Goal: Task Accomplishment & Management: Manage account settings

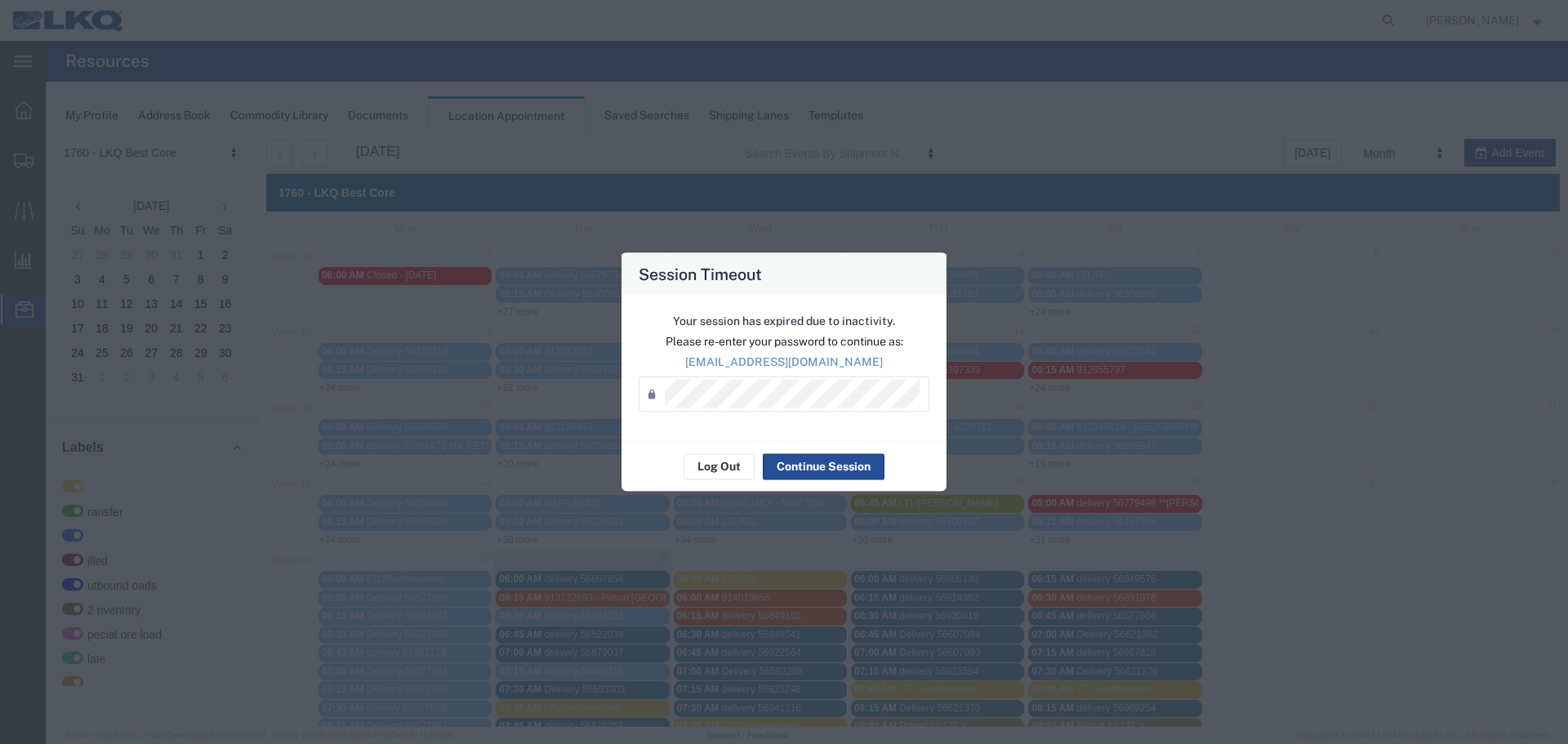
scroll to position [471, 0]
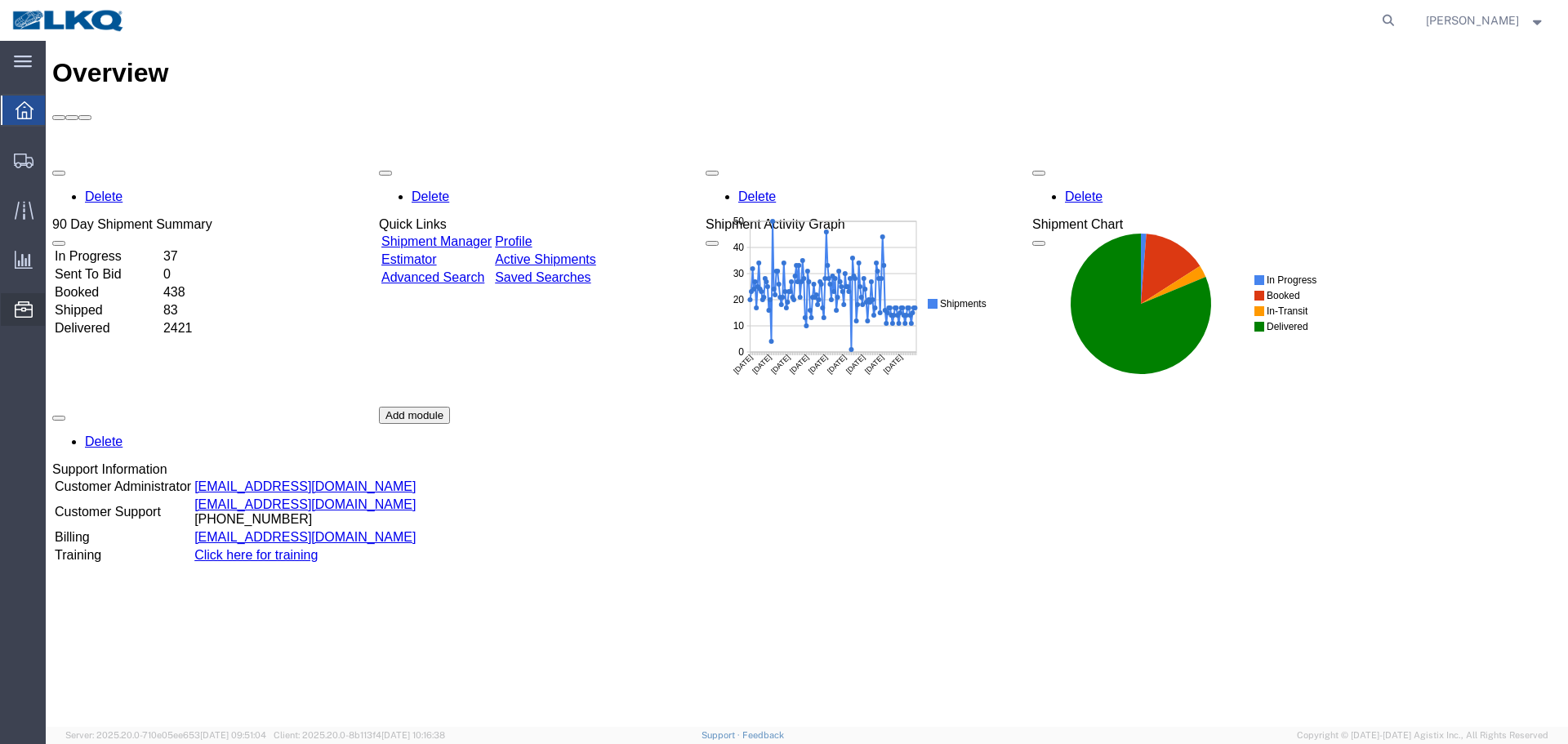
click at [0, 0] on span "Location Appointment" at bounding box center [0, 0] width 0 height 0
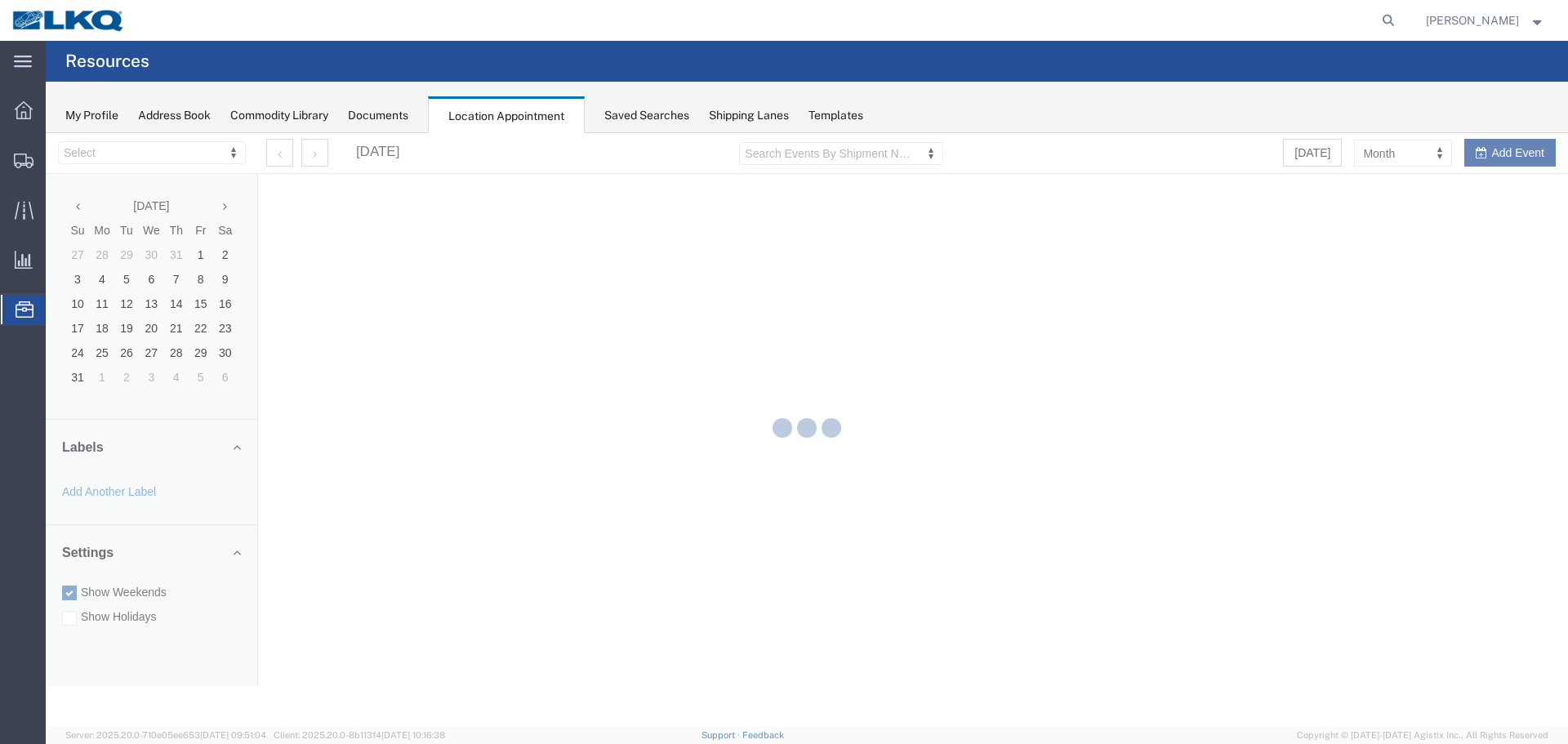
select select "27634"
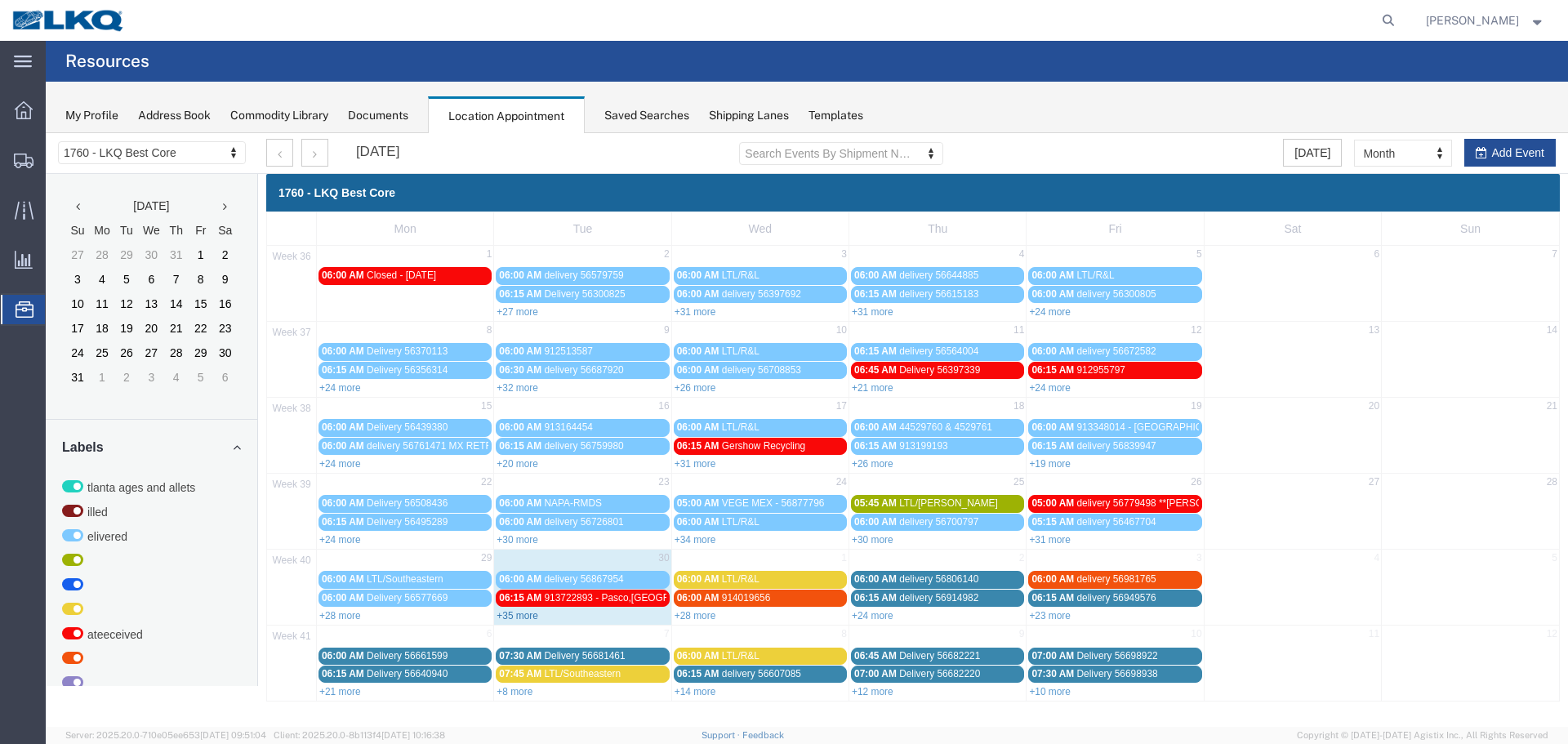
click at [515, 618] on link "+35 more" at bounding box center [517, 616] width 42 height 11
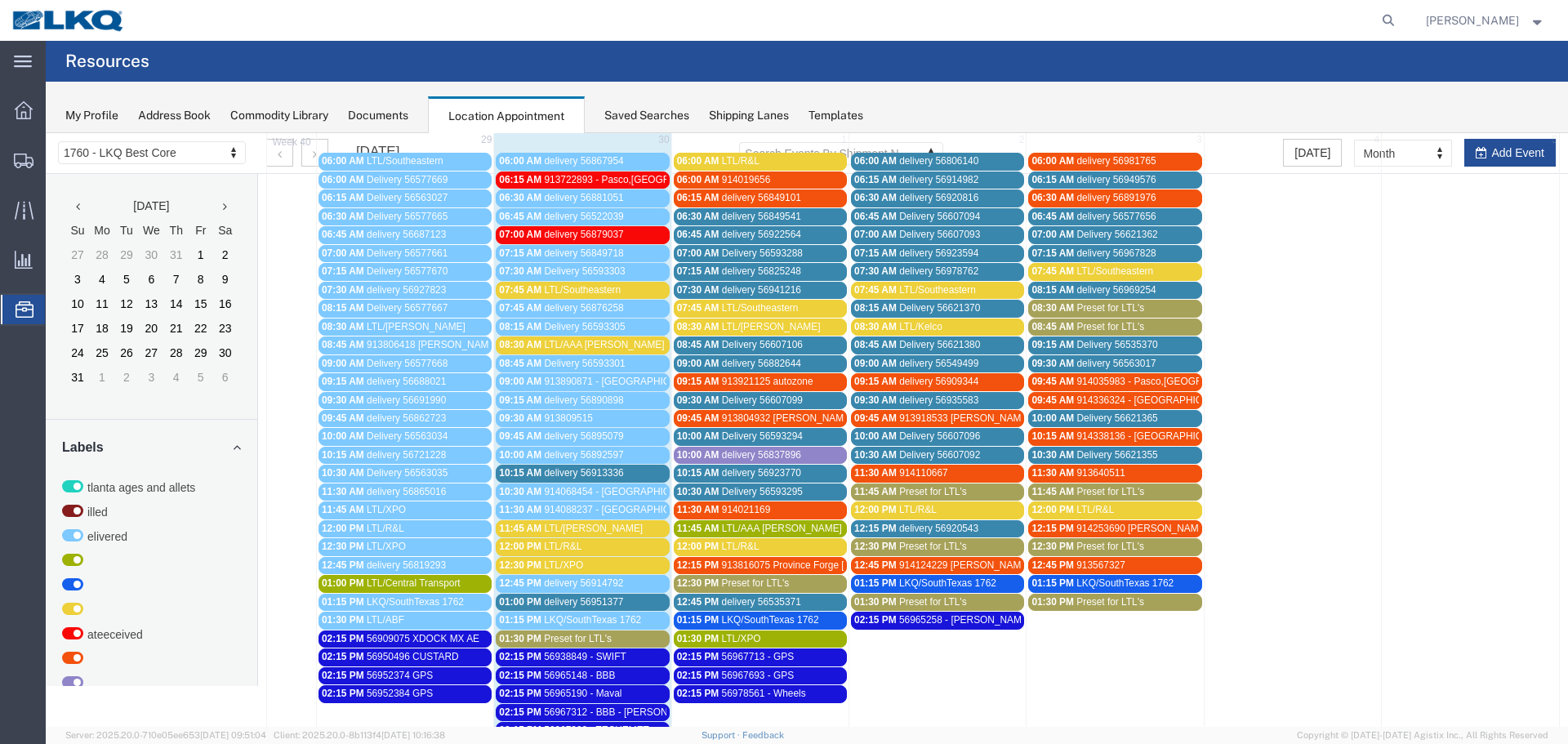
scroll to position [389, 0]
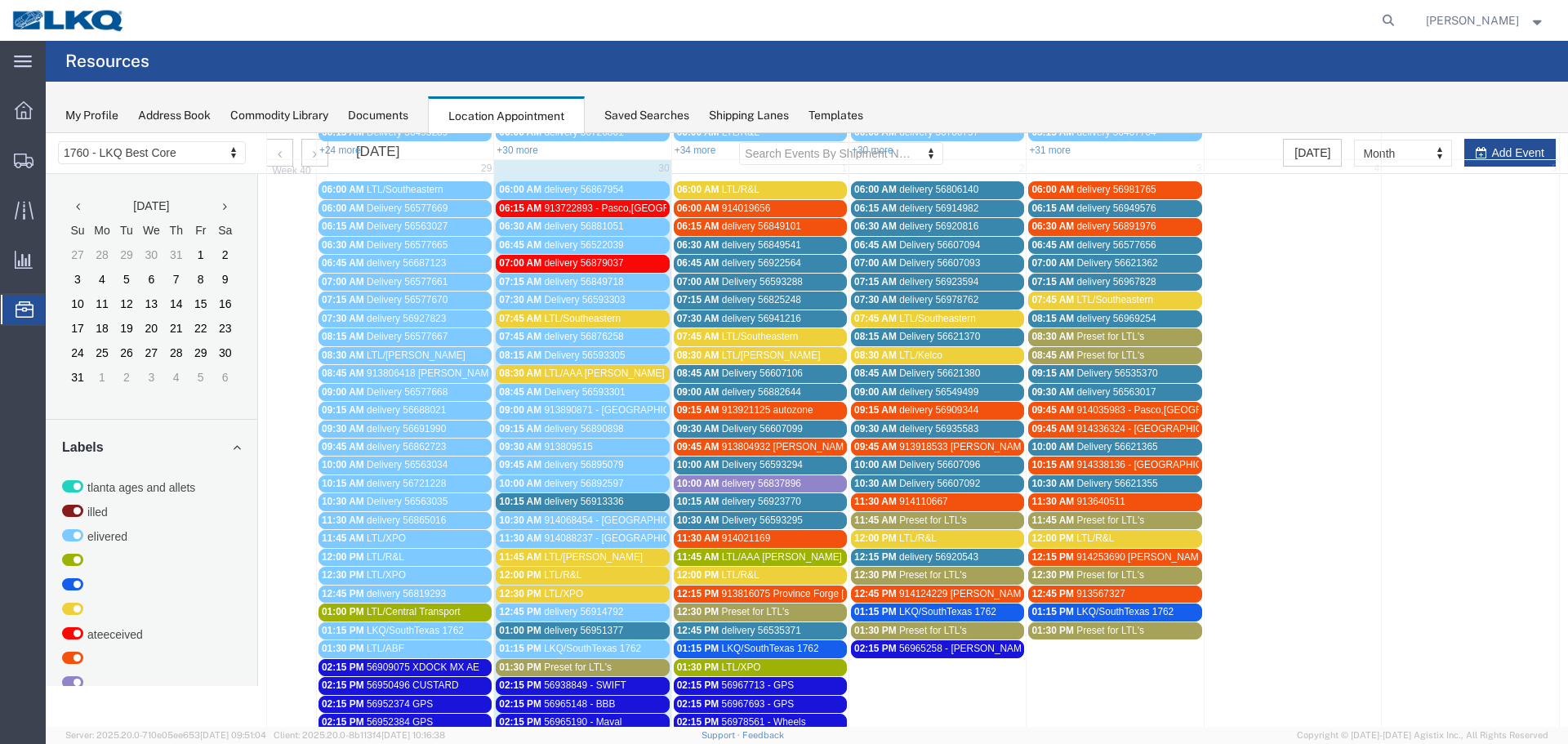
click at [1115, 155] on div "+31 more" at bounding box center [1115, 150] width 176 height 17
select select "1"
select select
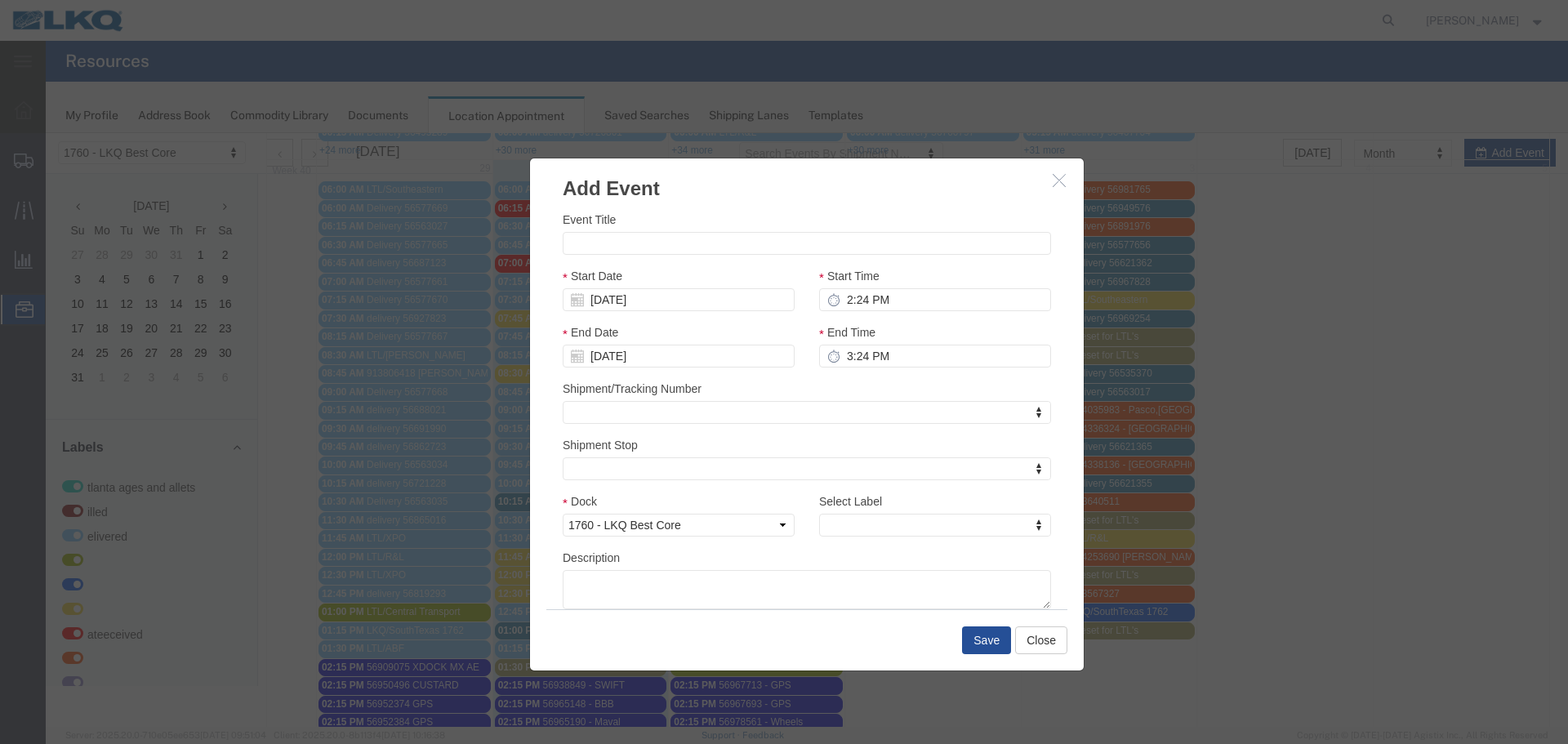
click at [1052, 189] on button "button" at bounding box center [1062, 181] width 20 height 20
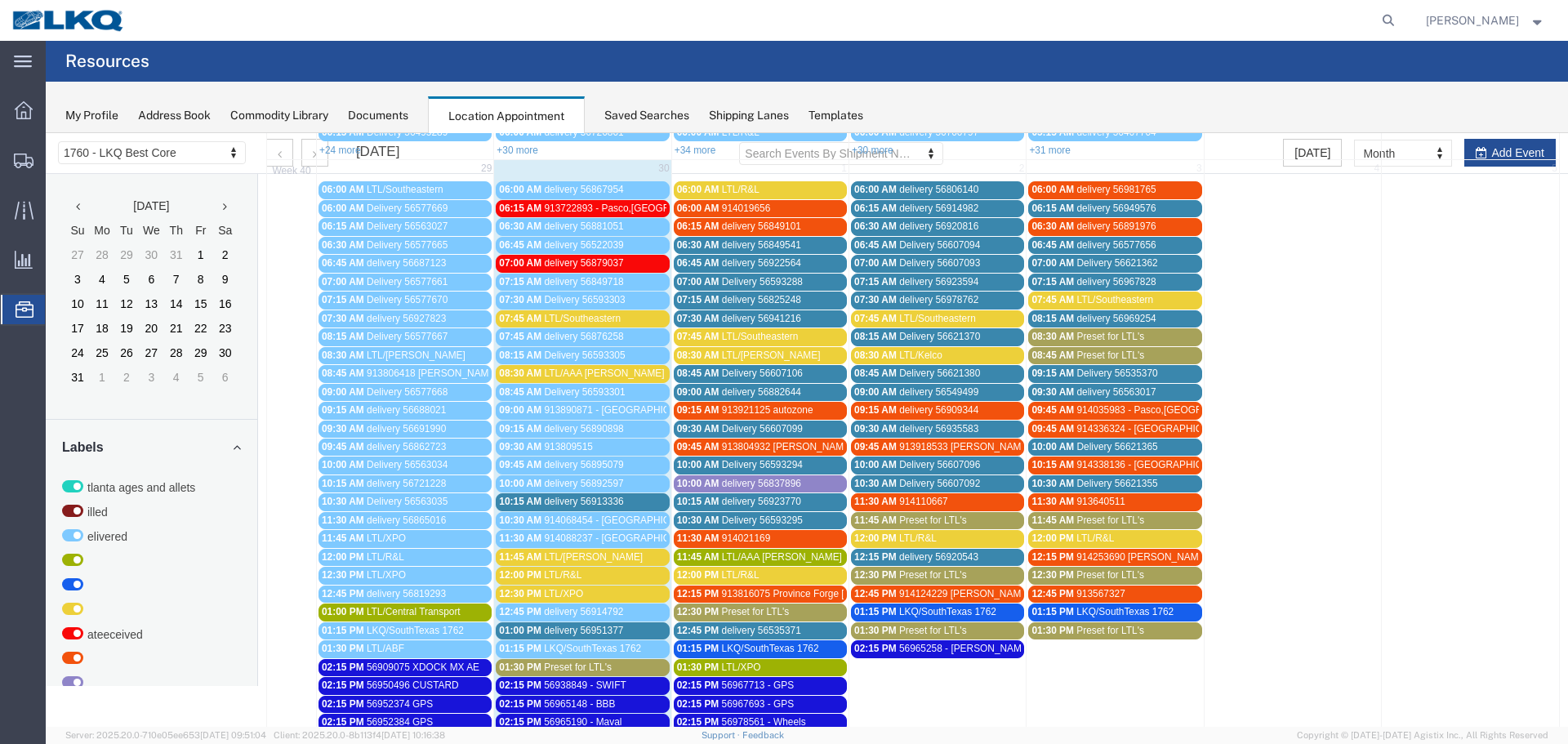
click at [594, 314] on span "LTL/Southeastern" at bounding box center [582, 319] width 77 height 11
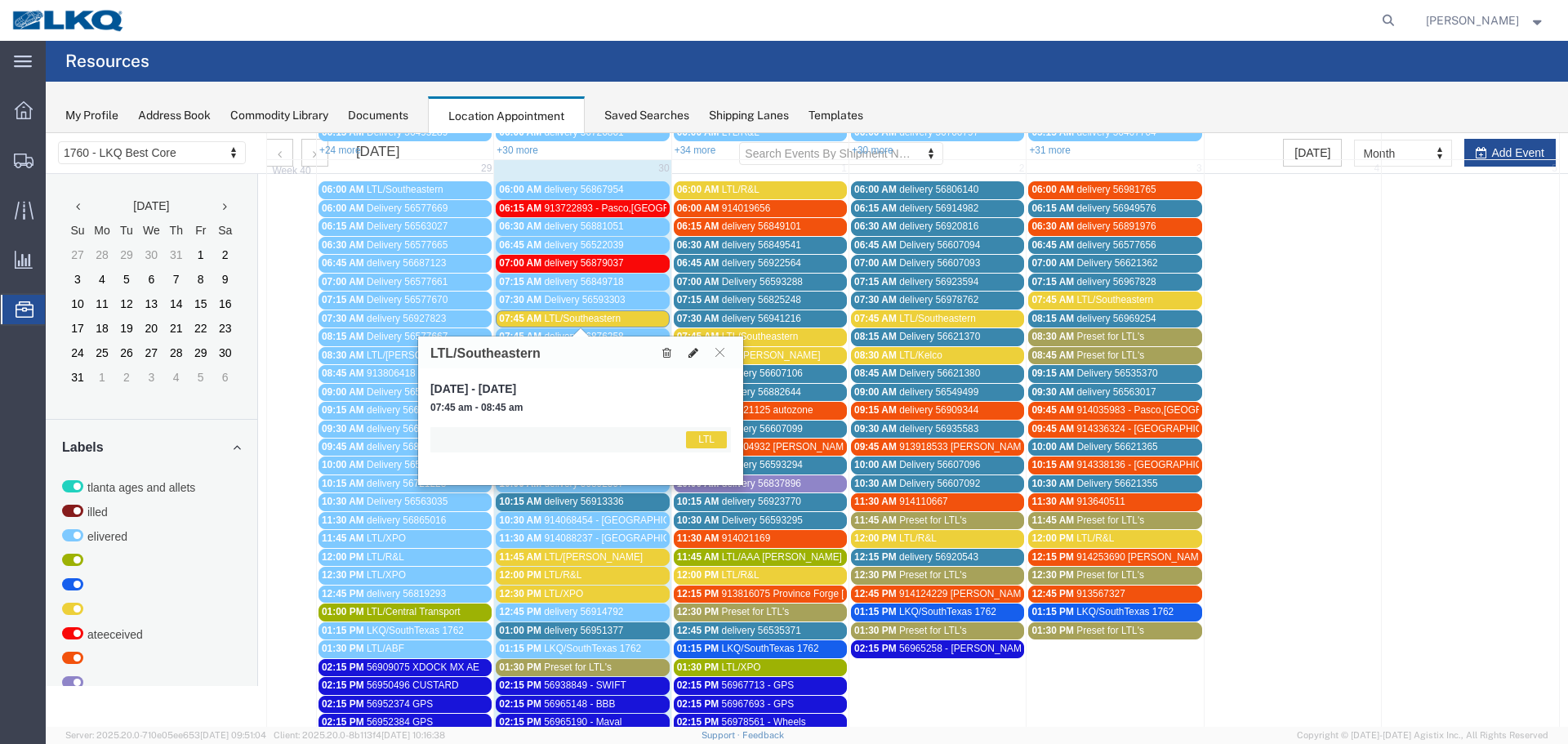
click at [693, 352] on icon at bounding box center [693, 353] width 10 height 11
select select "1"
select select "25"
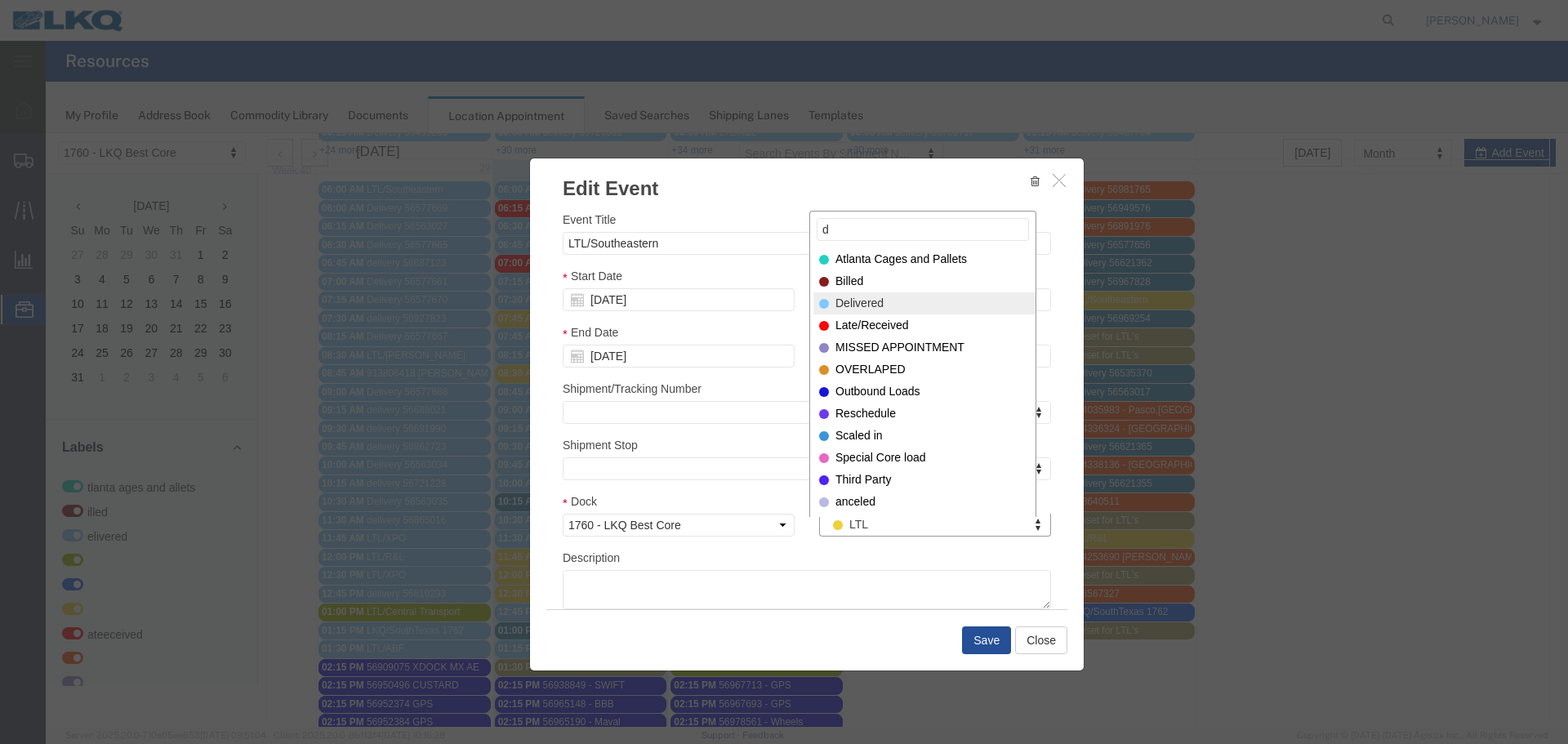
type input "d"
select select "40"
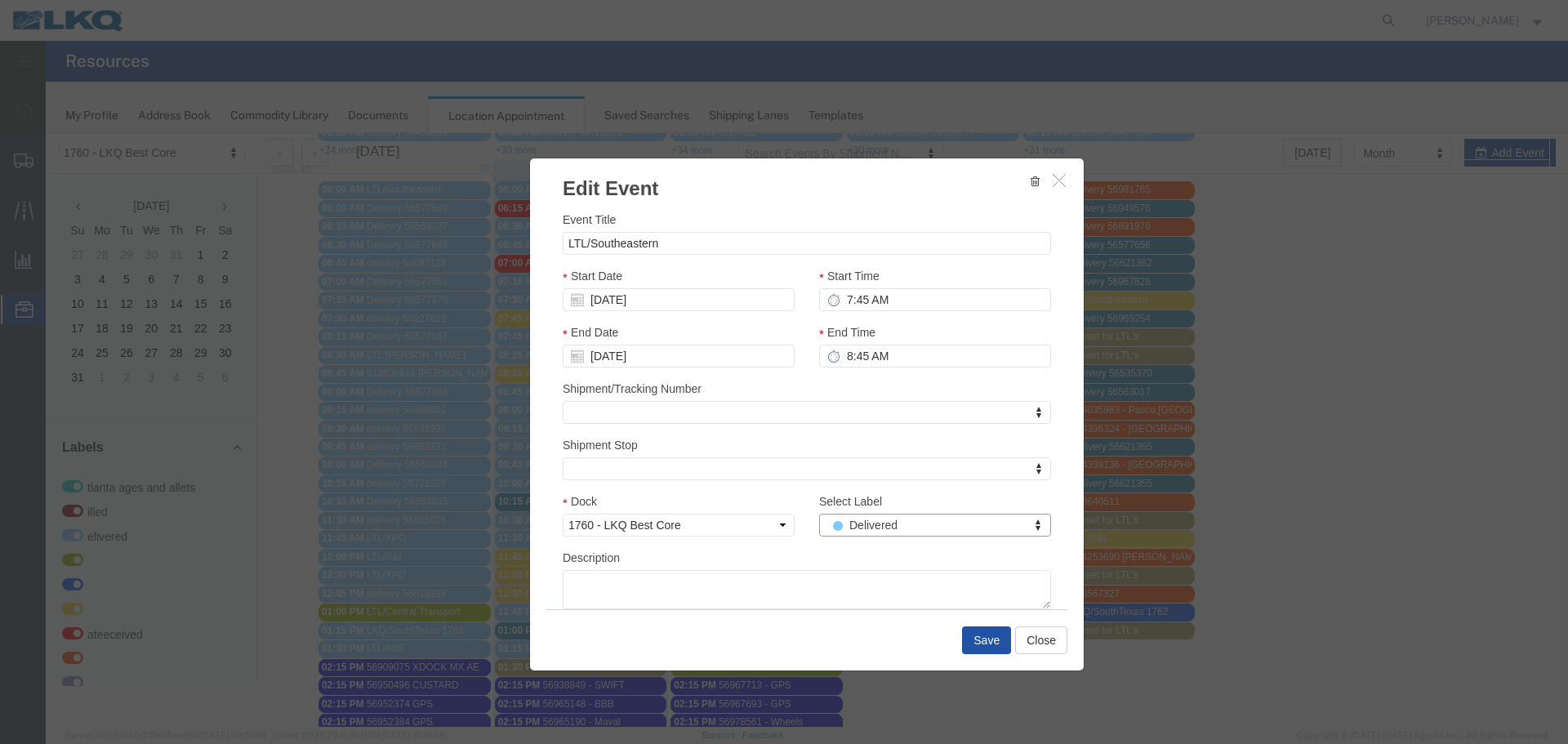
click at [972, 640] on button "Save" at bounding box center [987, 640] width 49 height 28
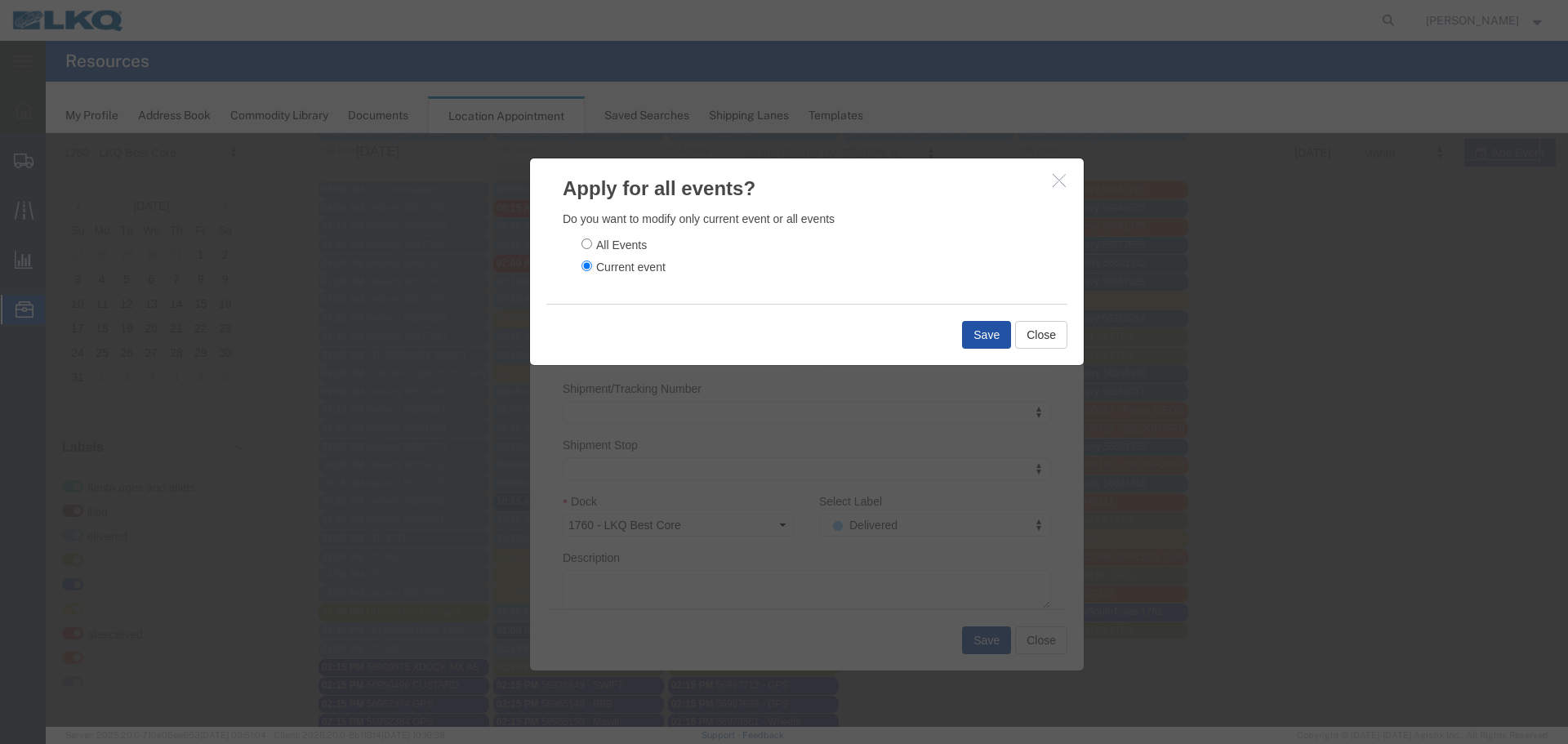
click at [970, 342] on button "Save" at bounding box center [987, 335] width 49 height 28
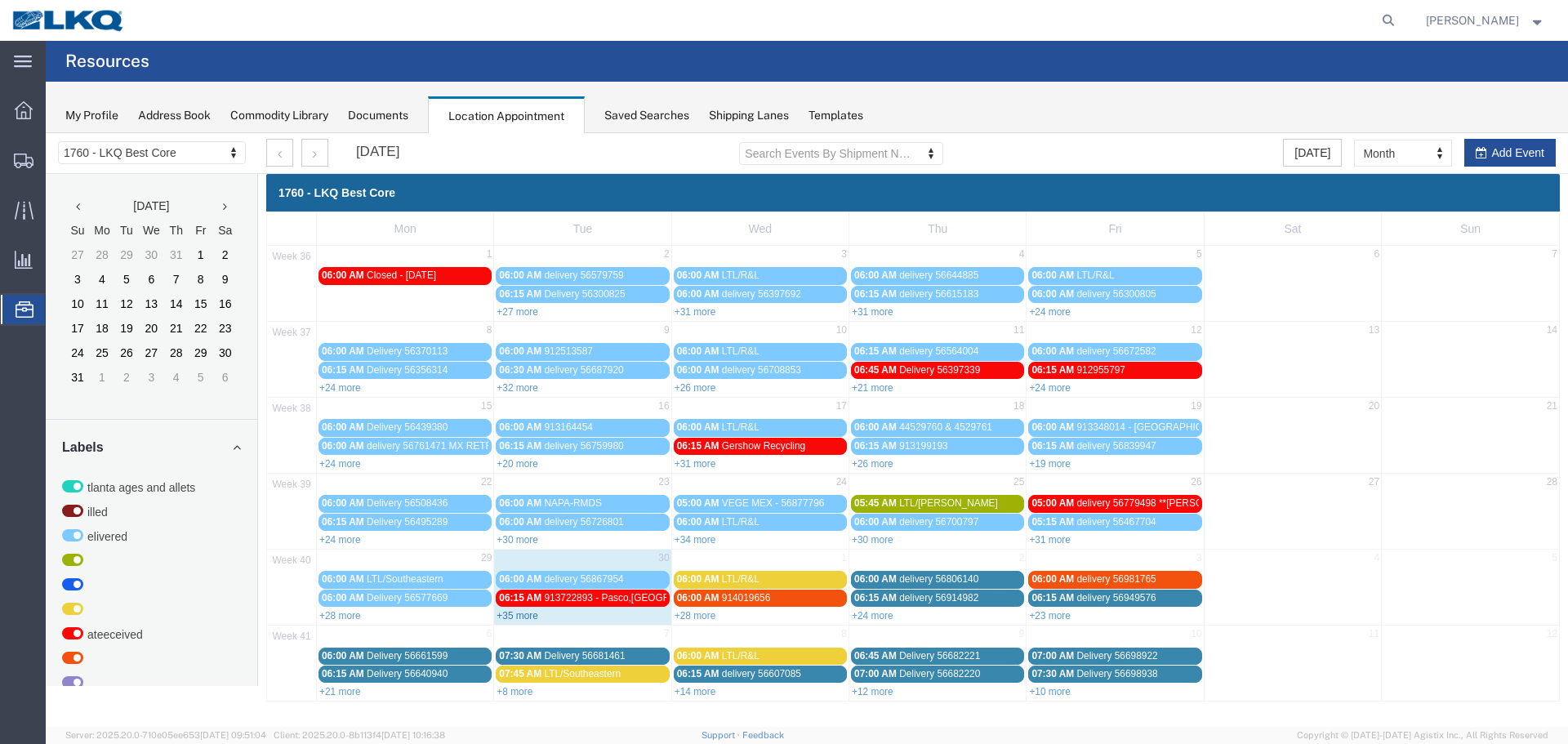
click at [515, 617] on link "+35 more" at bounding box center [517, 616] width 42 height 11
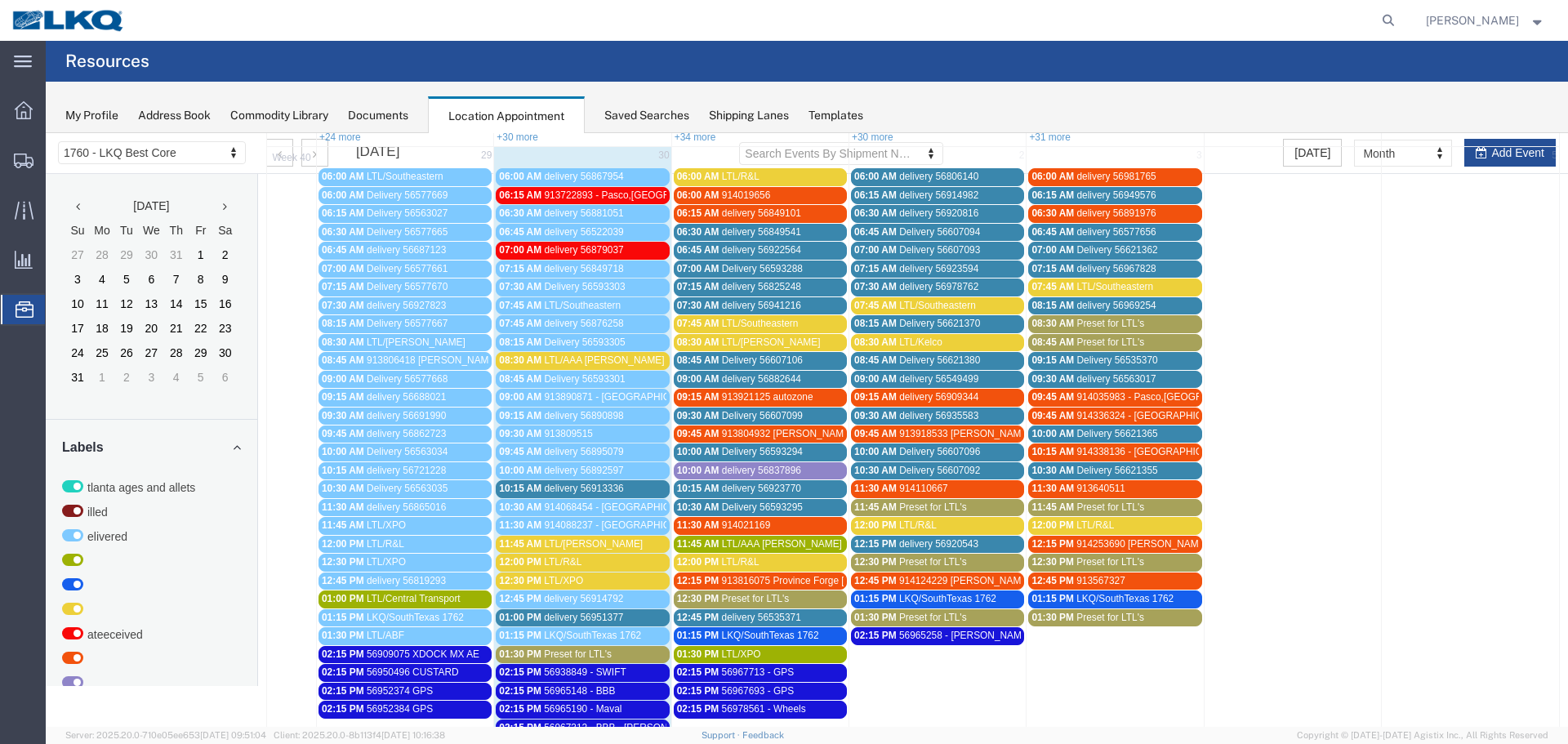
scroll to position [409, 0]
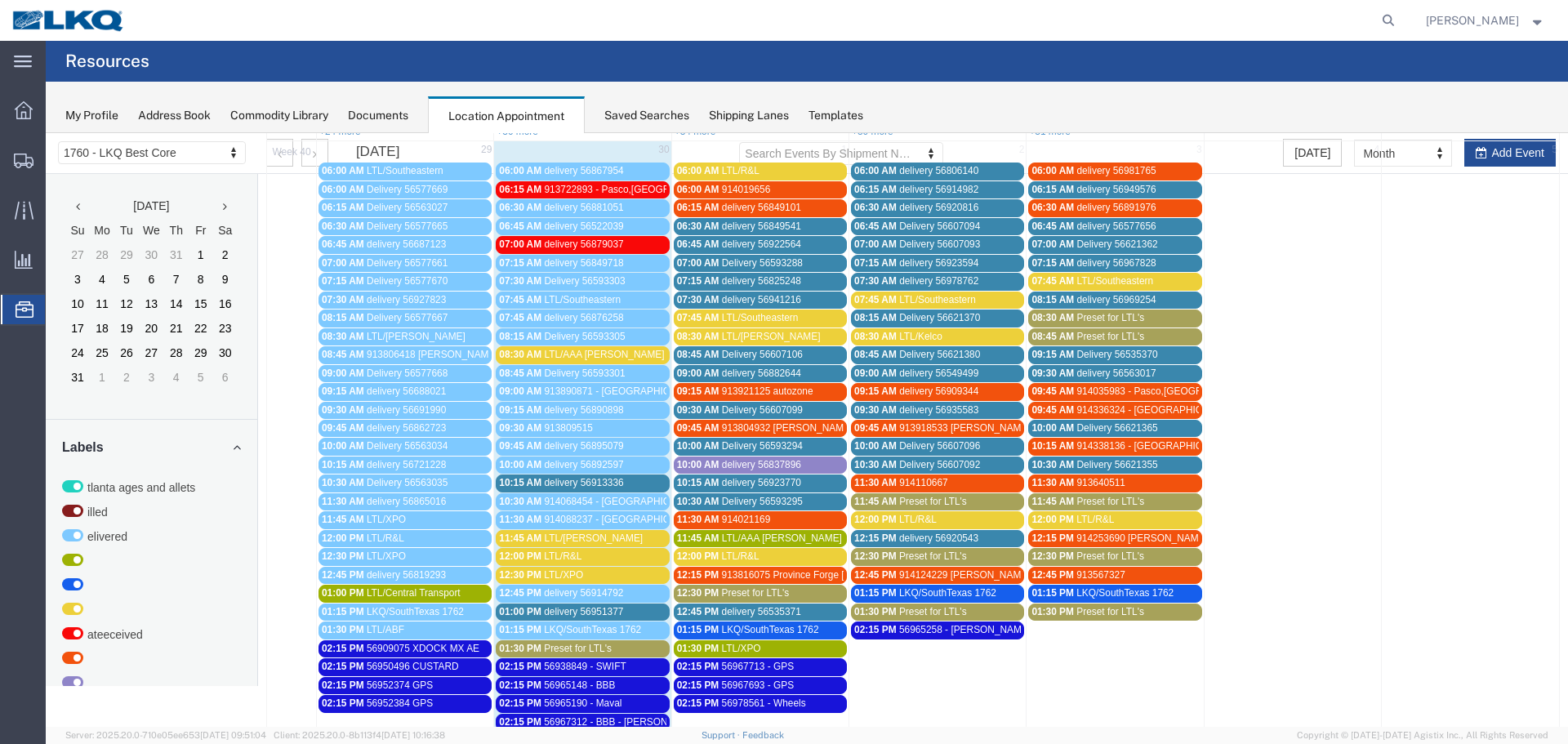
click at [568, 354] on span "LTL/AAA [PERSON_NAME]" at bounding box center [604, 354] width 120 height 11
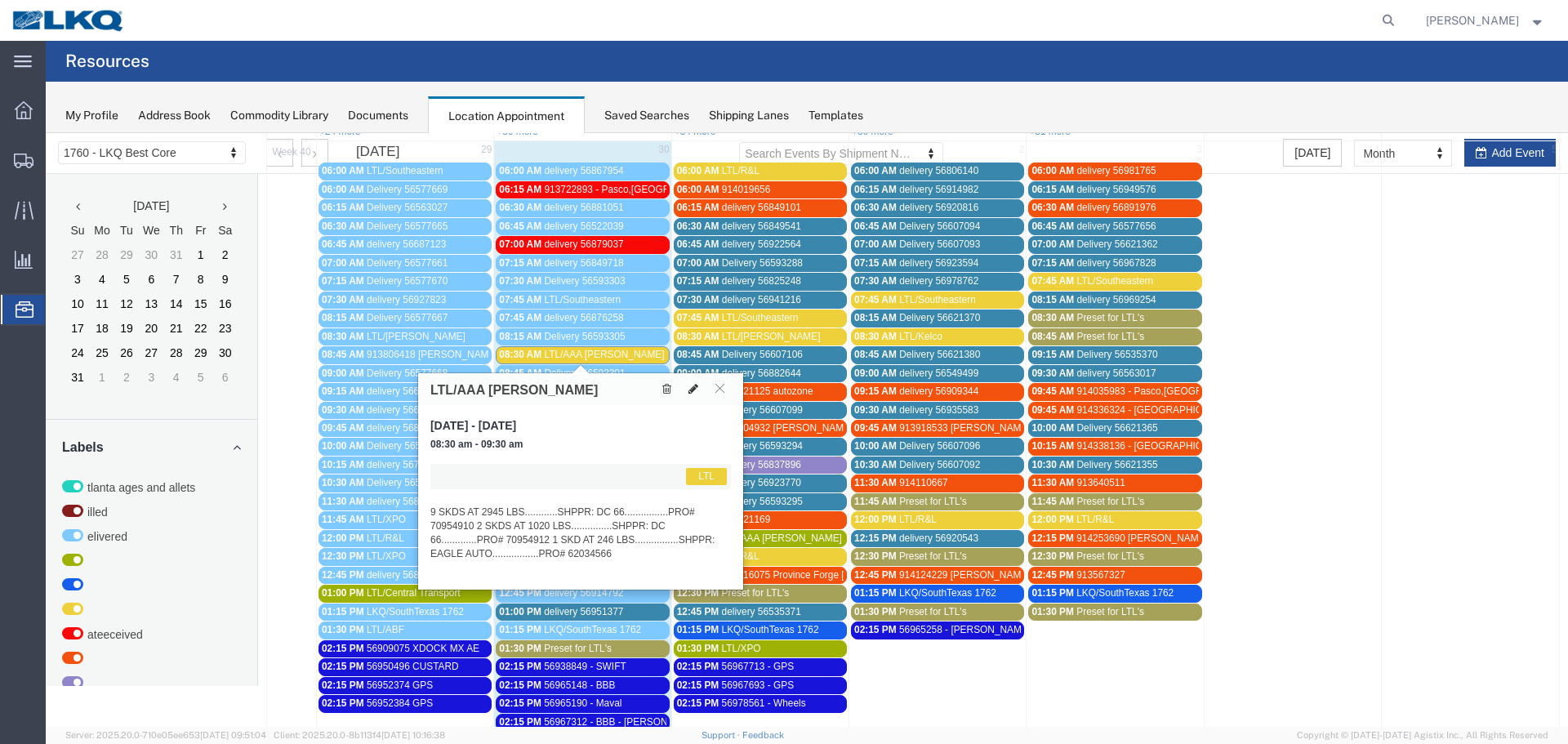
click at [692, 396] on button at bounding box center [693, 389] width 23 height 17
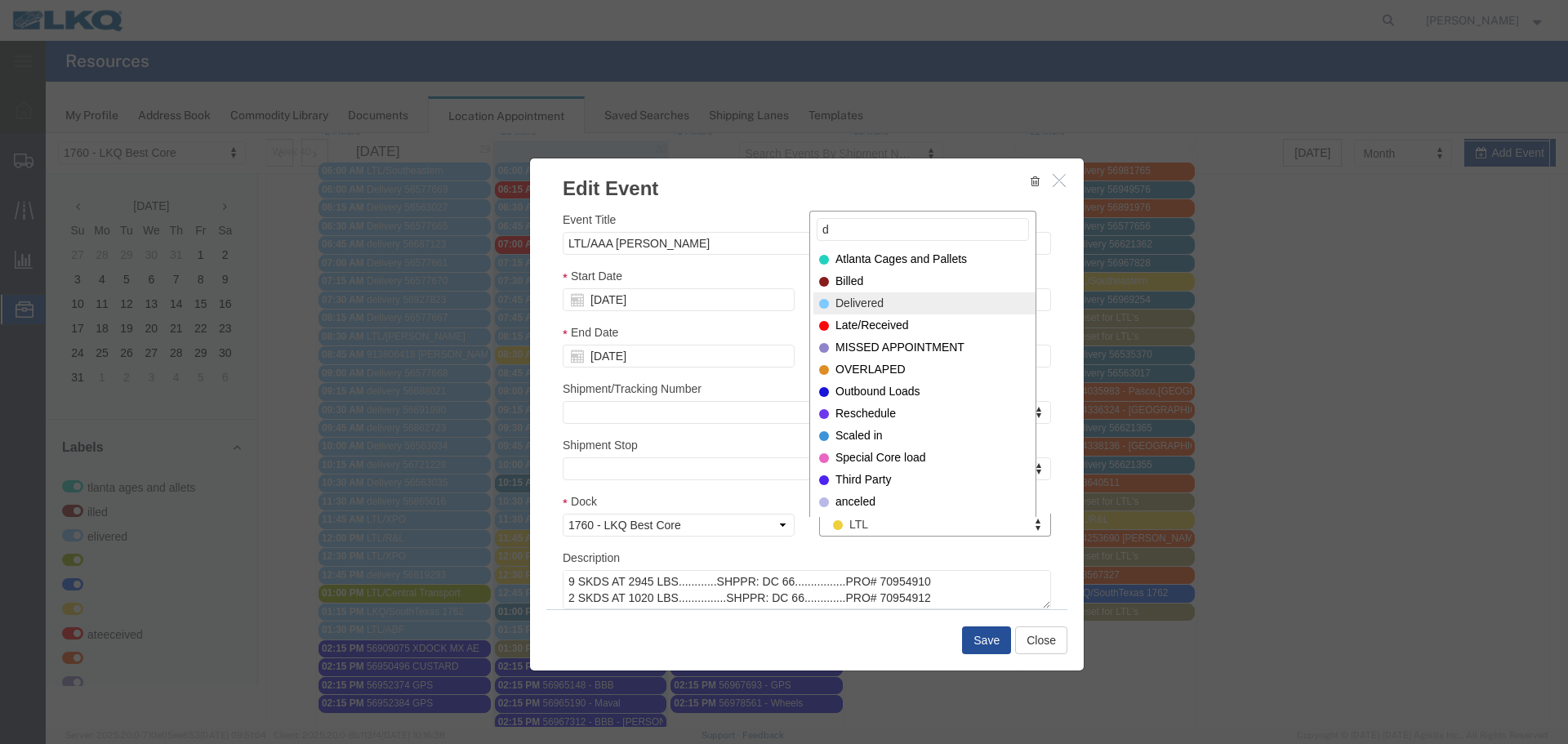
type input "d"
select select "40"
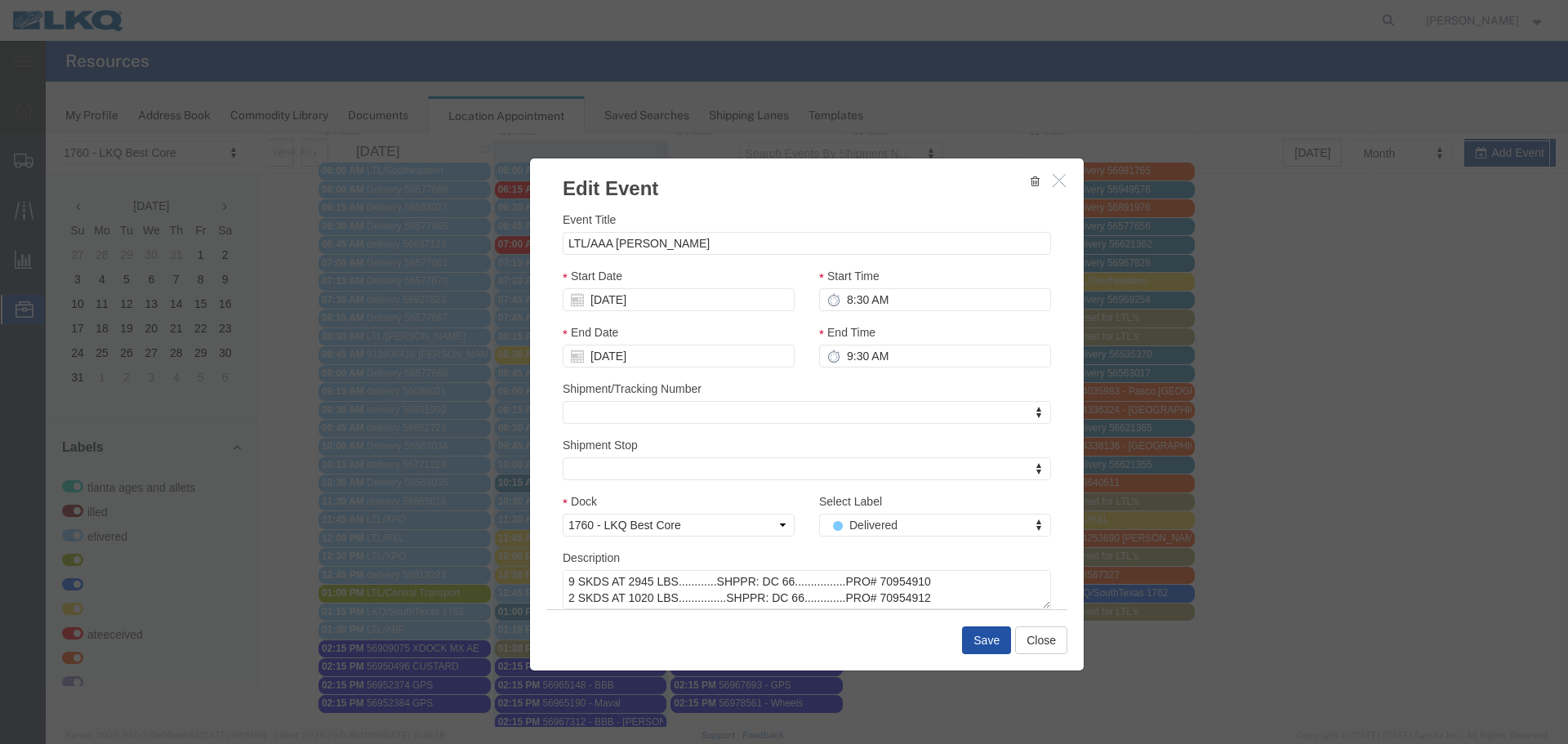
click at [985, 632] on button "Save" at bounding box center [987, 640] width 49 height 28
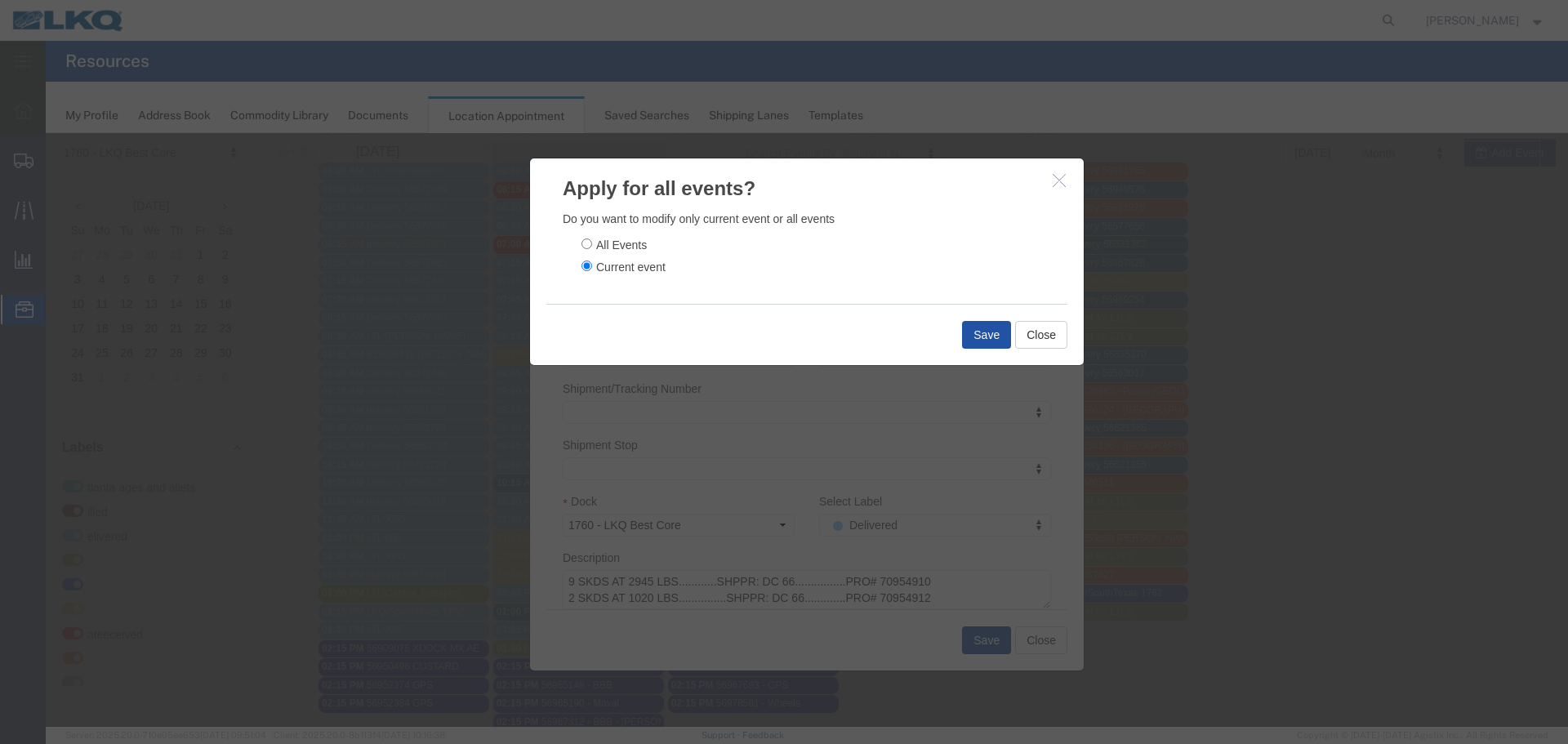
click at [971, 325] on button "Save" at bounding box center [987, 335] width 49 height 28
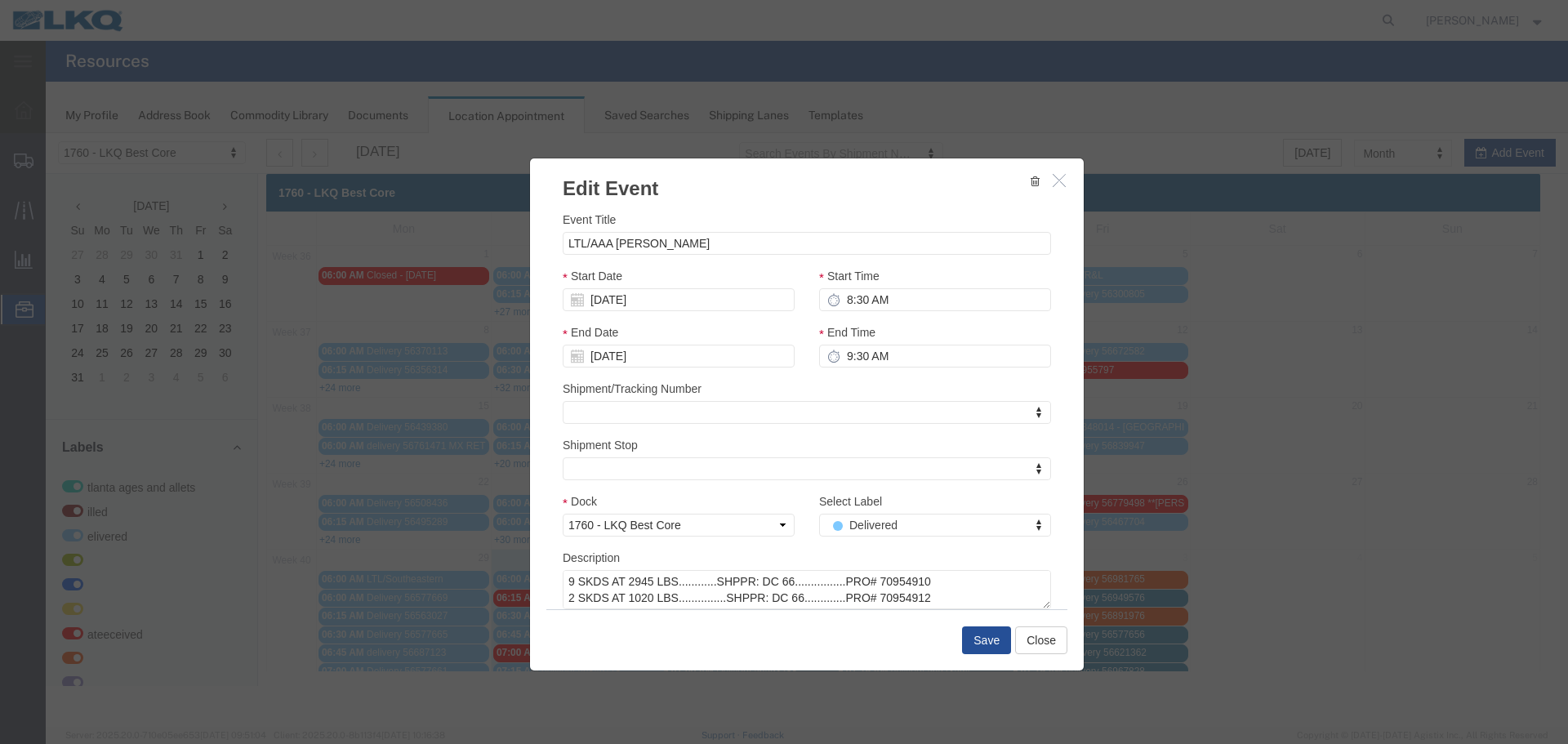
scroll to position [0, 0]
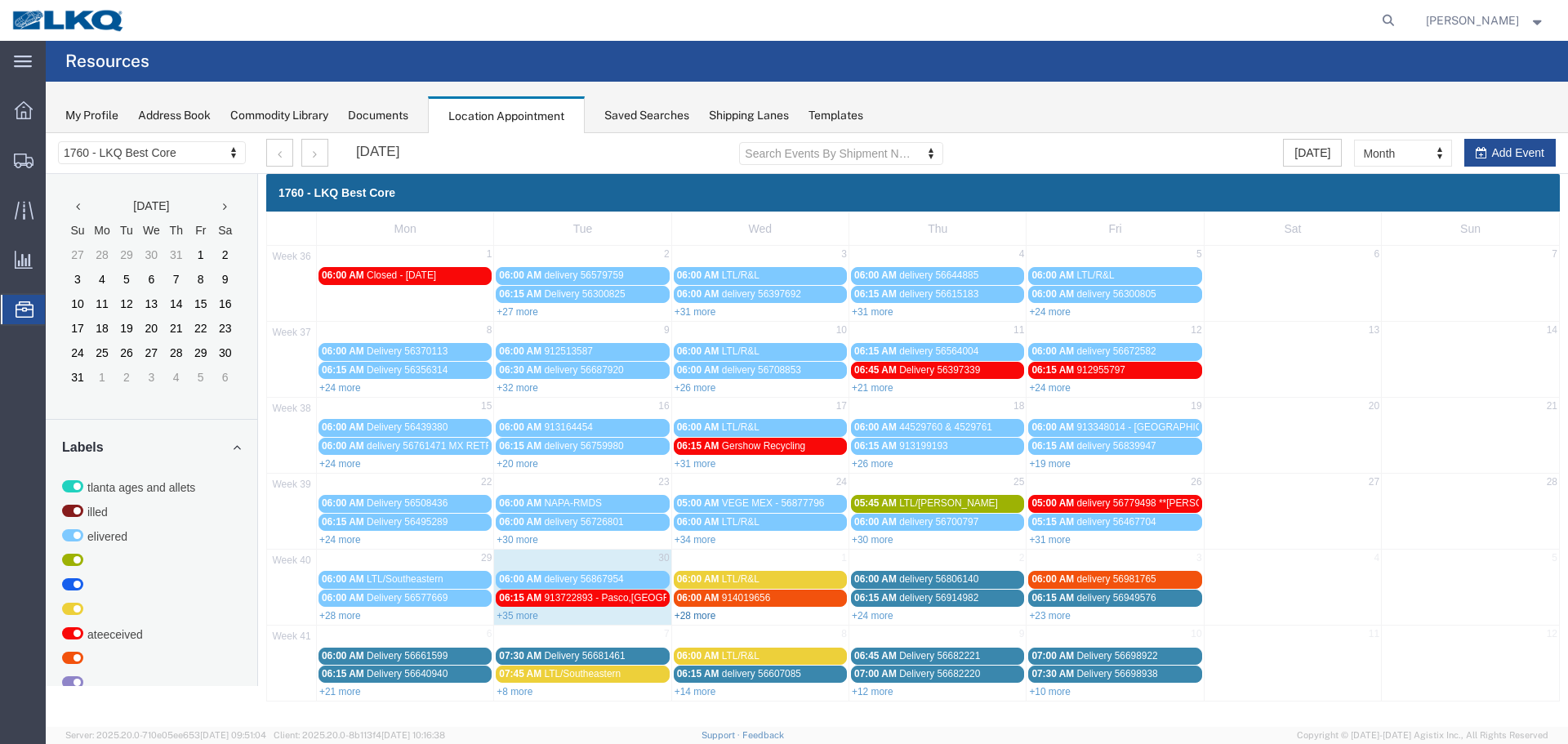
click at [699, 618] on link "+28 more" at bounding box center [695, 616] width 42 height 11
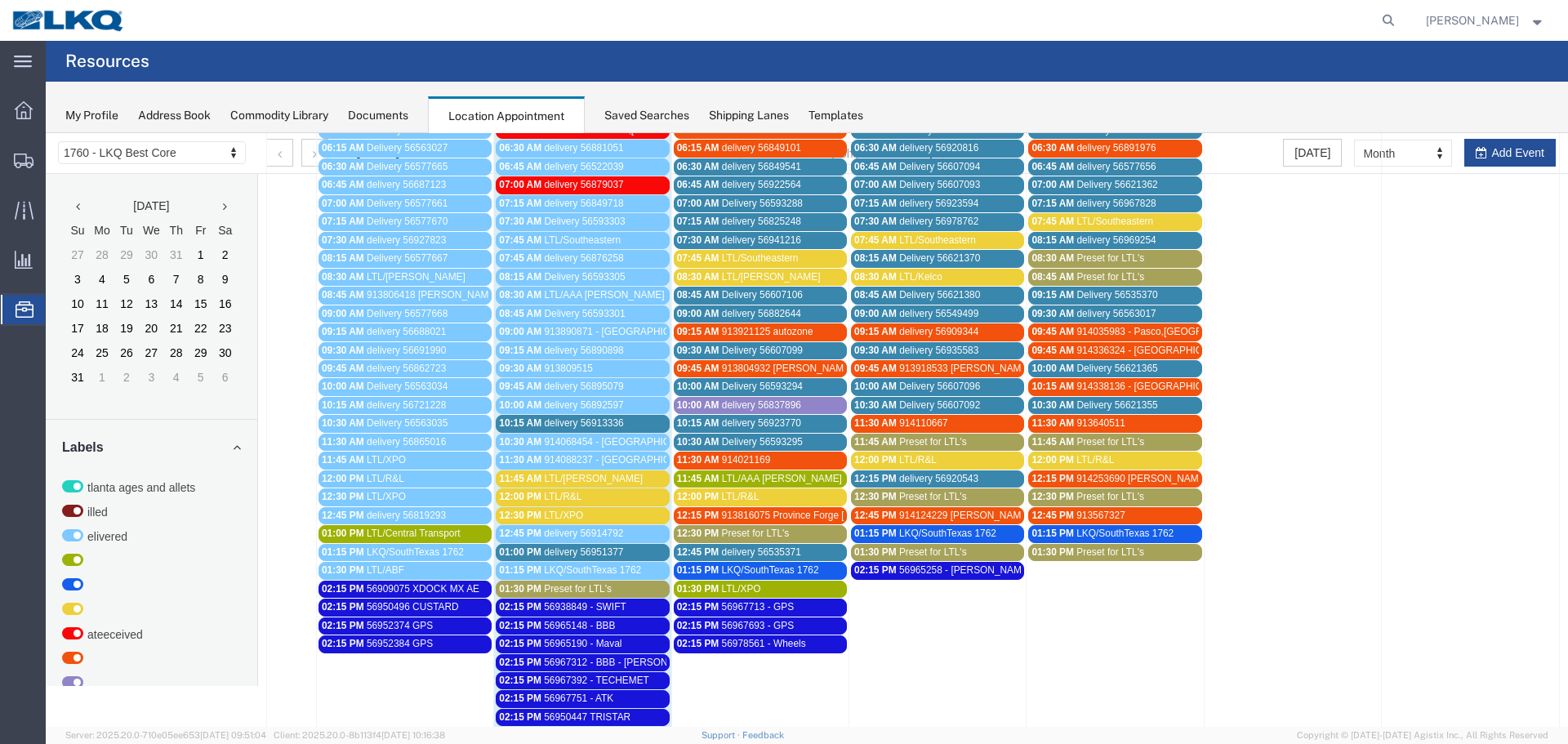
scroll to position [490, 0]
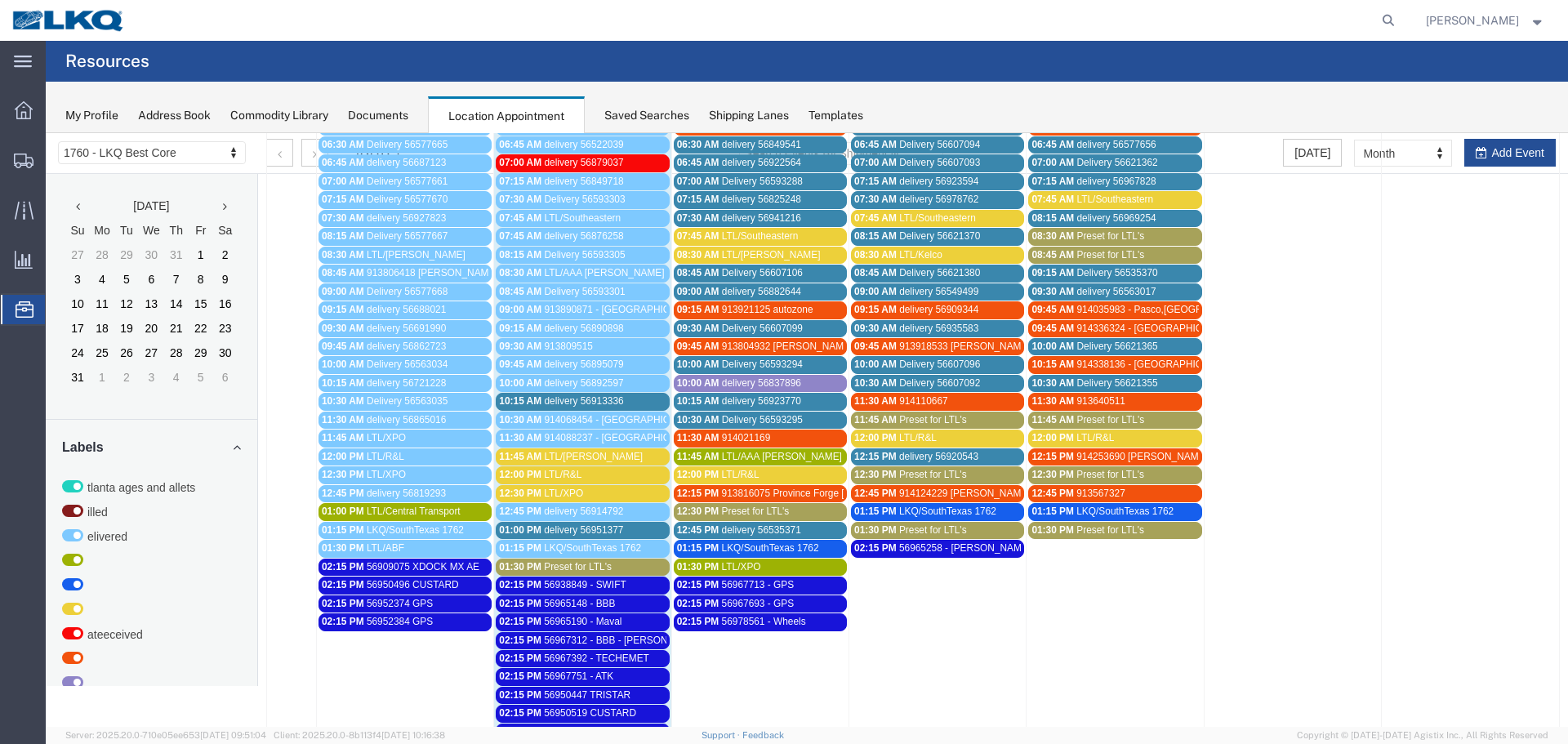
click at [581, 459] on span "LTL/[PERSON_NAME]" at bounding box center [594, 456] width 98 height 11
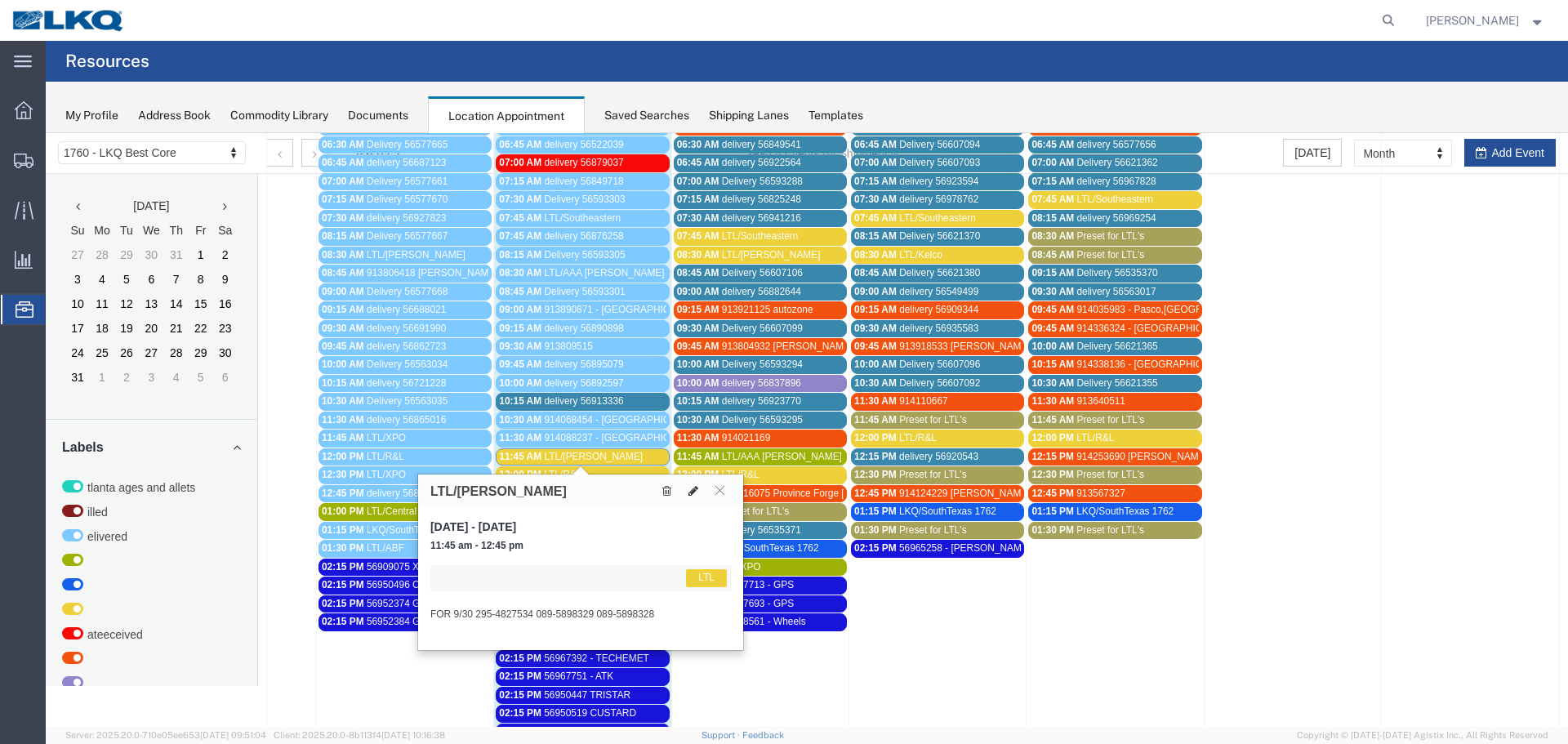
click at [692, 490] on icon at bounding box center [693, 490] width 10 height 11
select select "1"
select select "25"
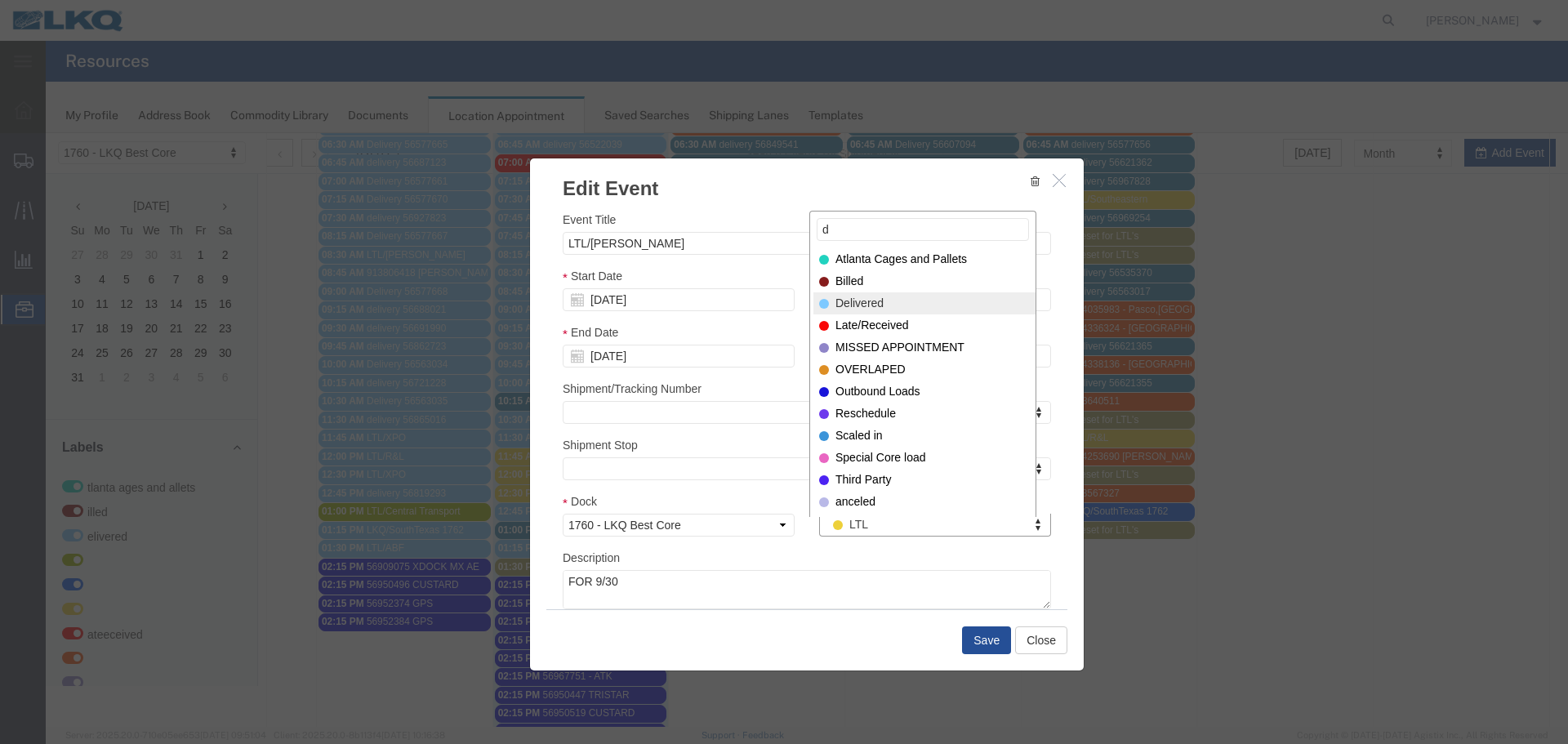
type input "d"
select select "40"
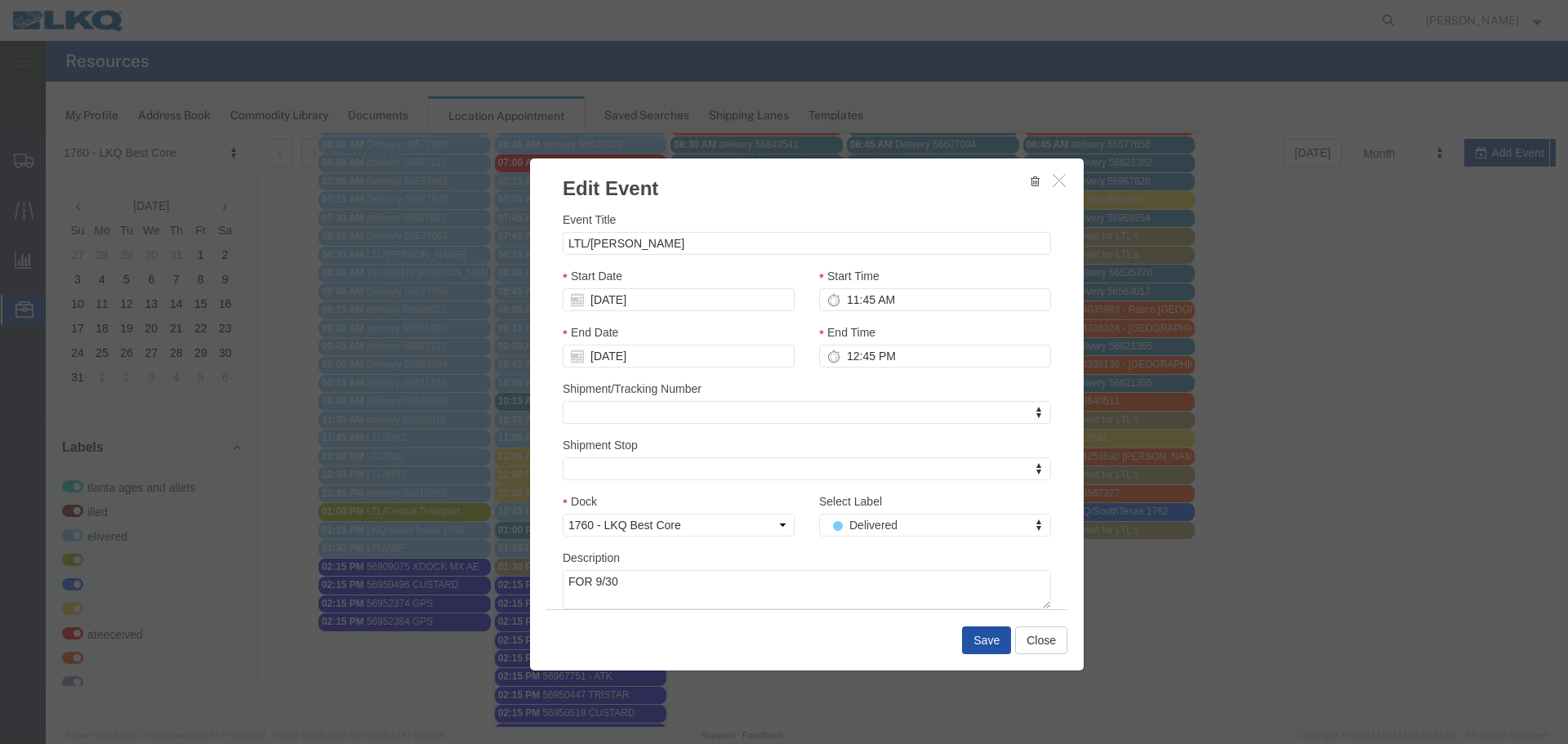
click at [991, 646] on button "Save" at bounding box center [987, 640] width 49 height 28
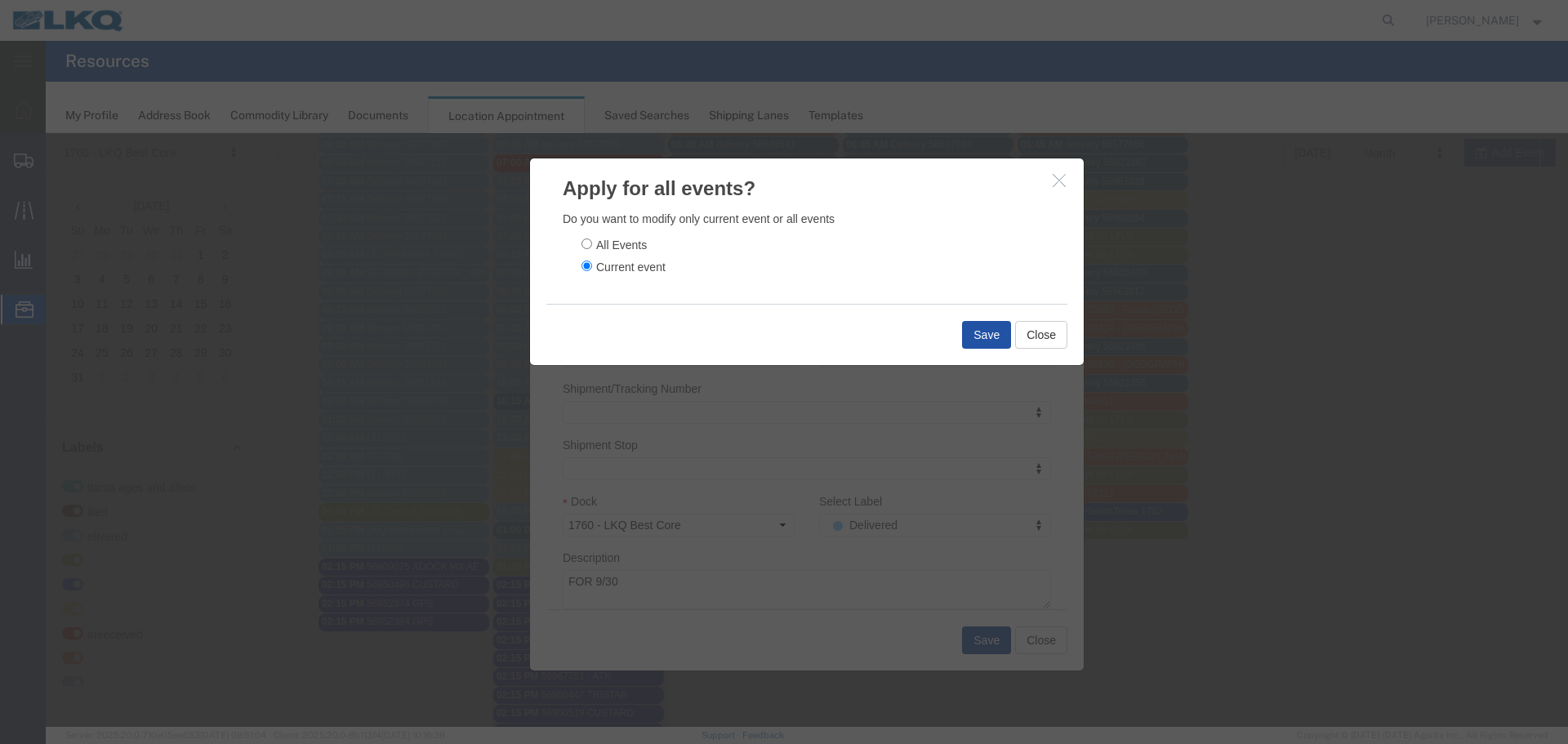
click at [965, 329] on button "Save" at bounding box center [987, 335] width 49 height 28
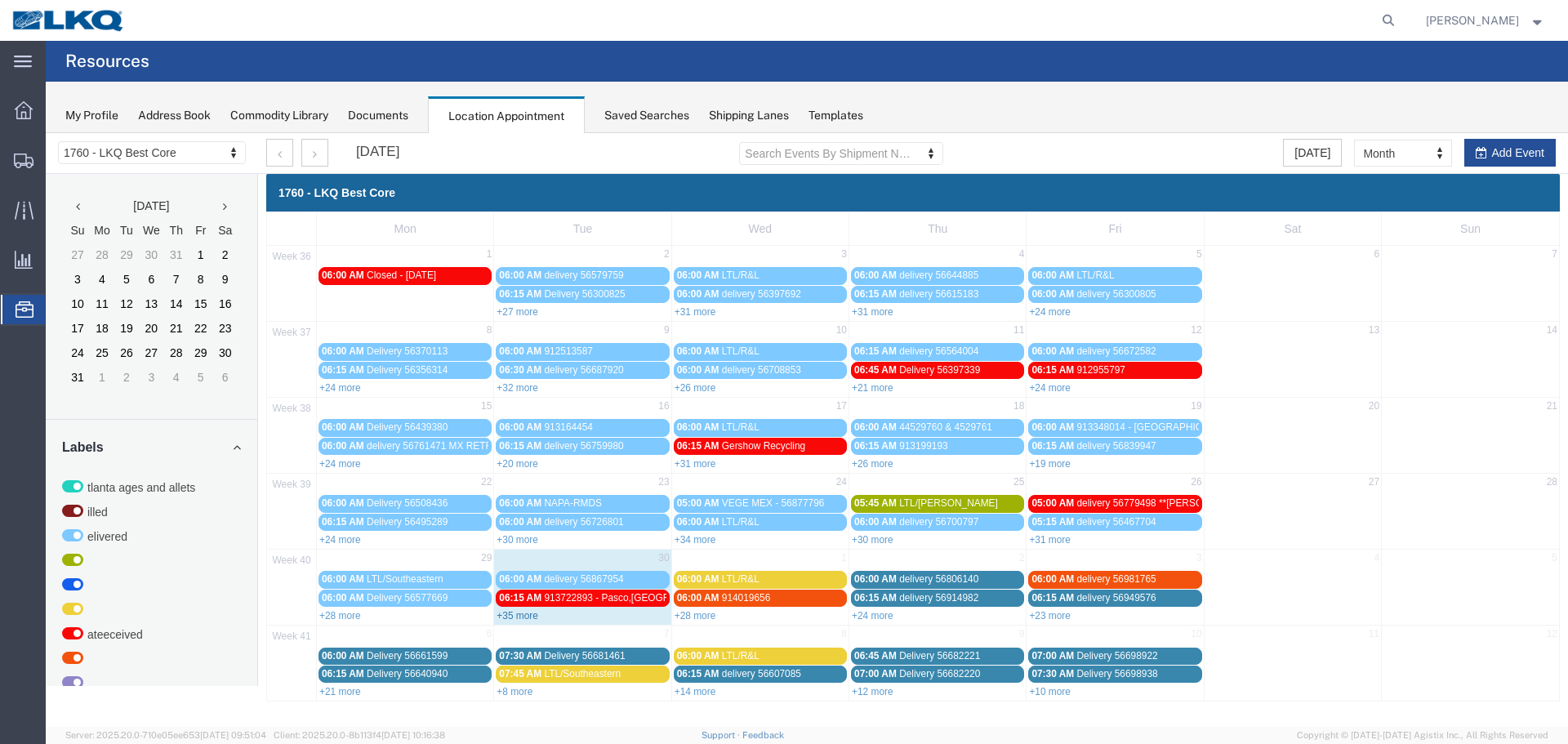
click at [524, 615] on link "+35 more" at bounding box center [517, 616] width 42 height 11
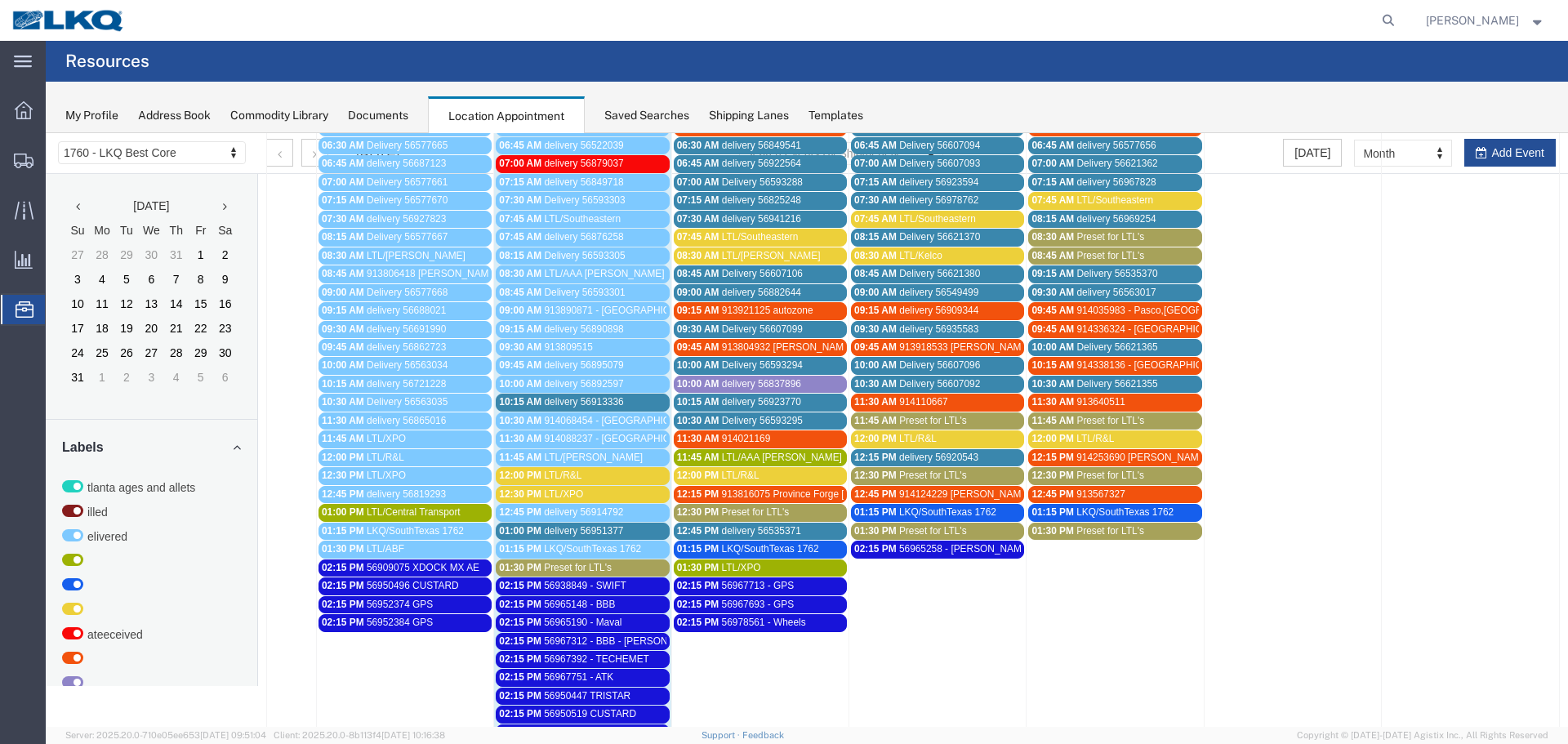
scroll to position [490, 0]
click at [581, 476] on div "12:00 PM LTL/R&L" at bounding box center [581, 475] width 166 height 12
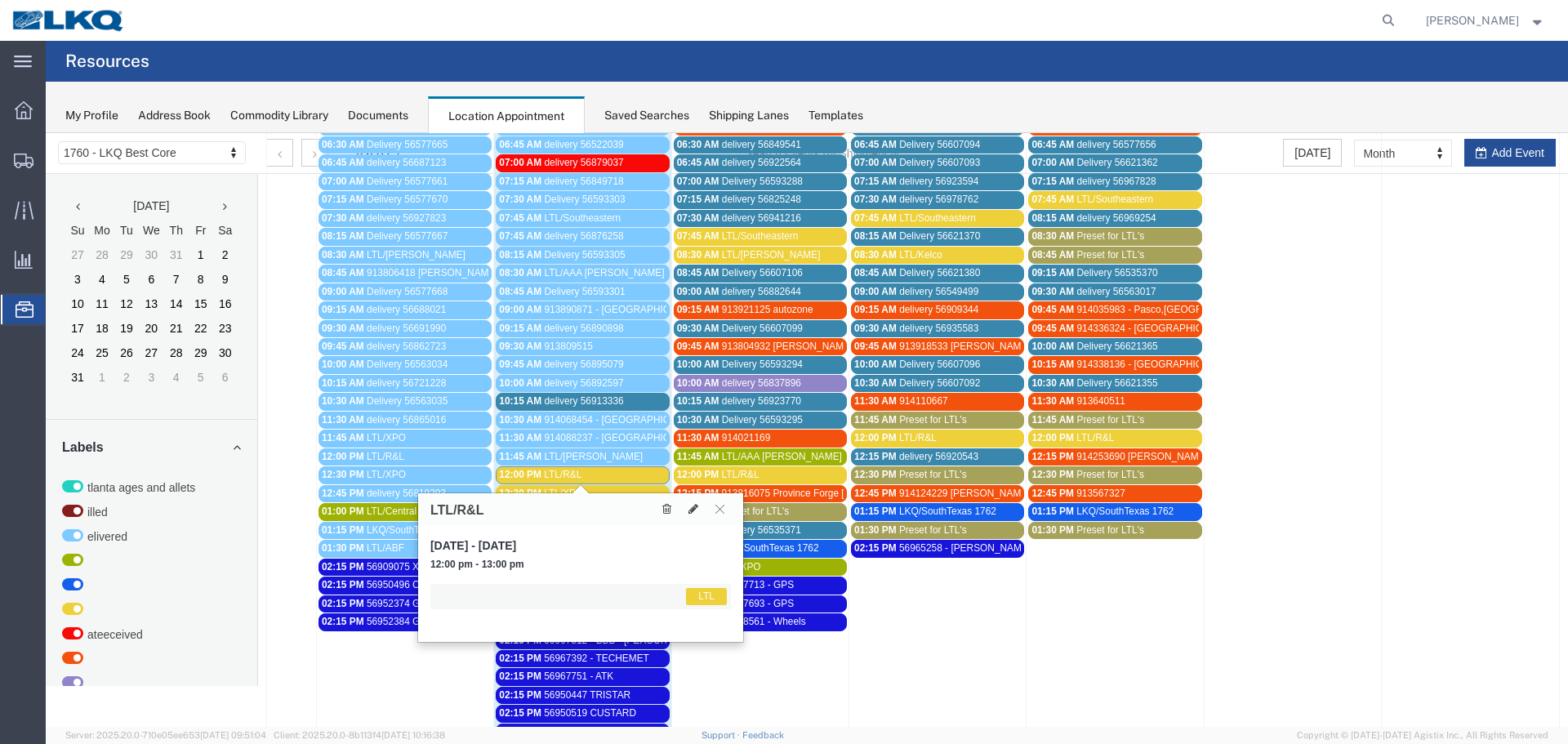
click at [706, 512] on div at bounding box center [693, 508] width 75 height 18
click at [691, 512] on icon at bounding box center [693, 509] width 10 height 11
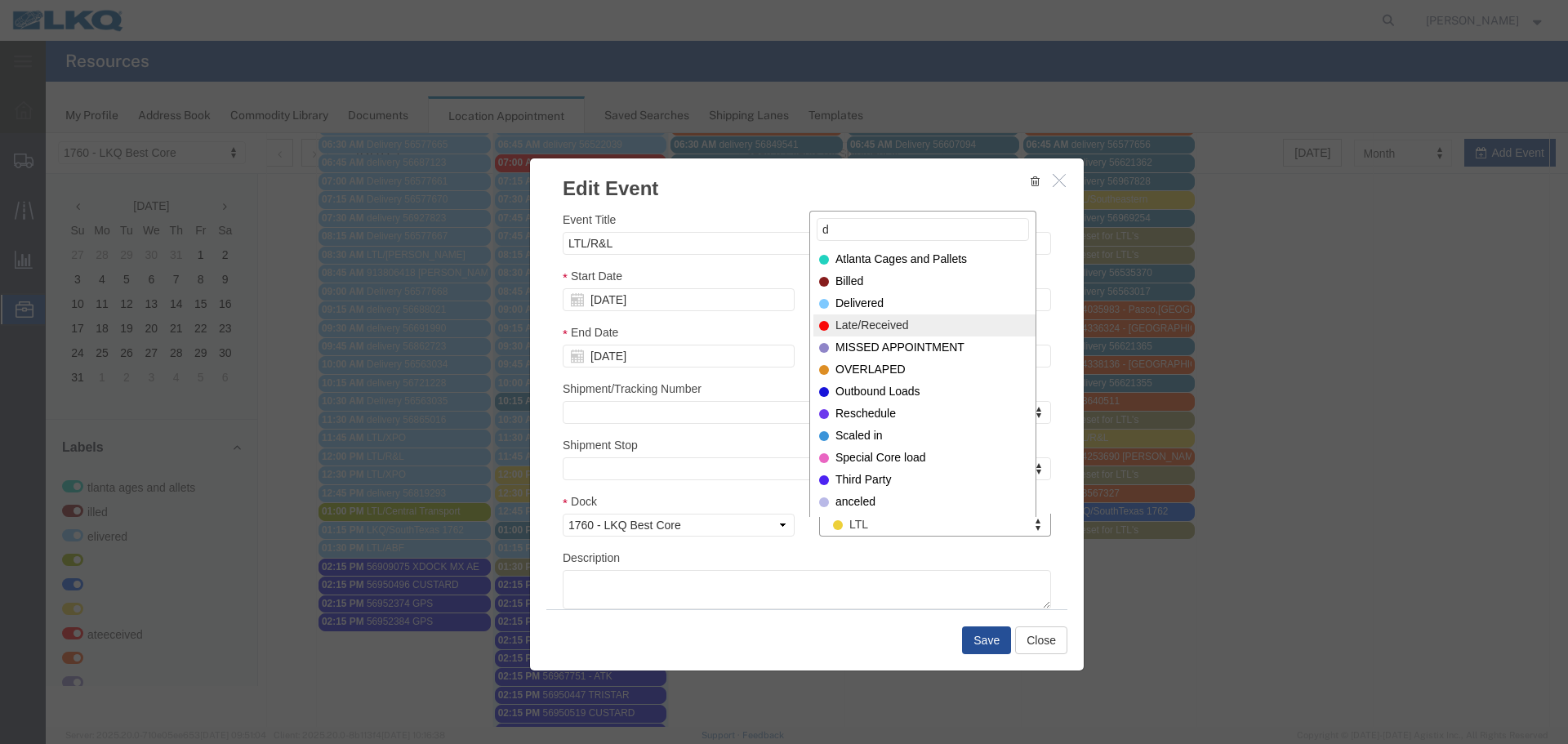
type input "d"
select select "40"
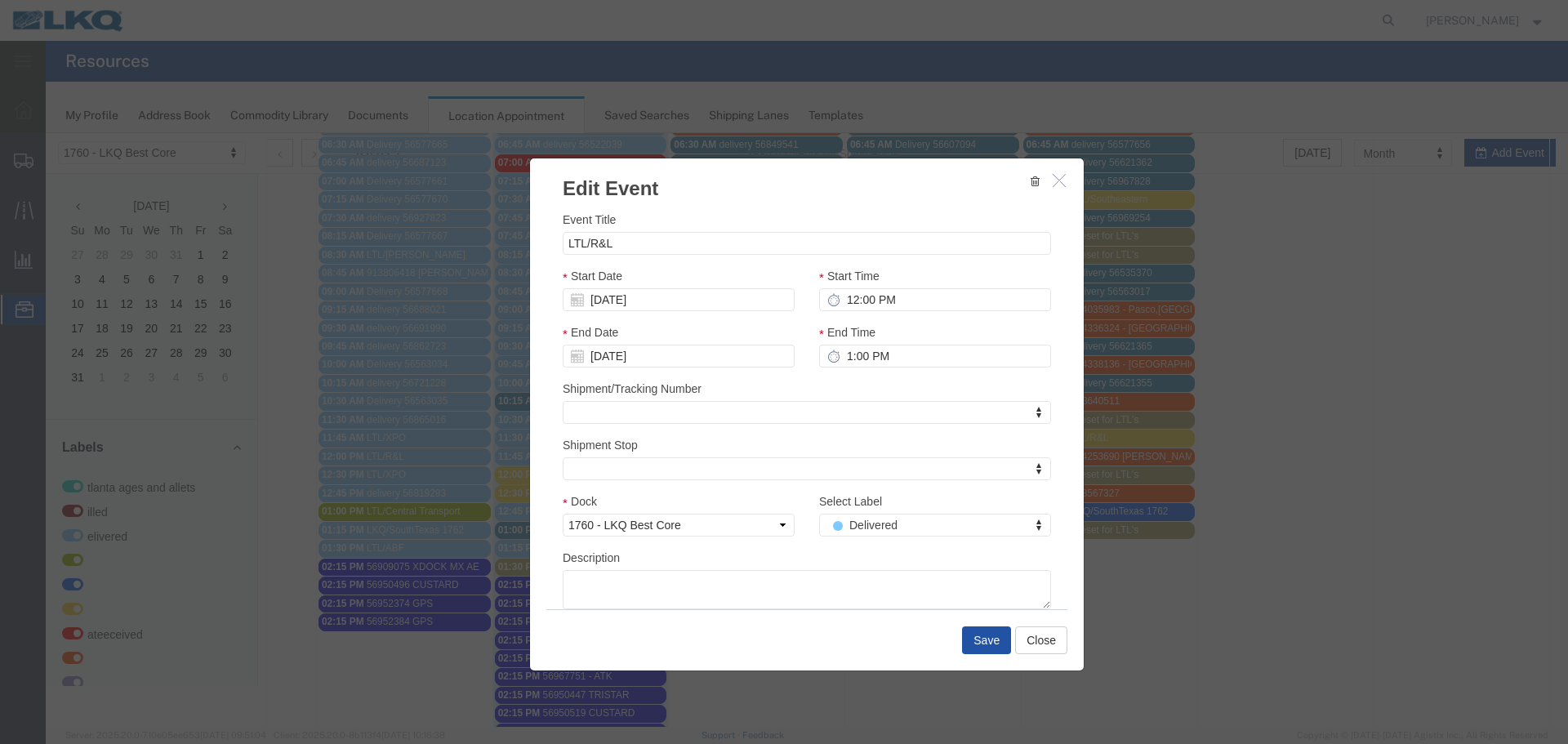
click at [970, 636] on button "Save" at bounding box center [987, 640] width 49 height 28
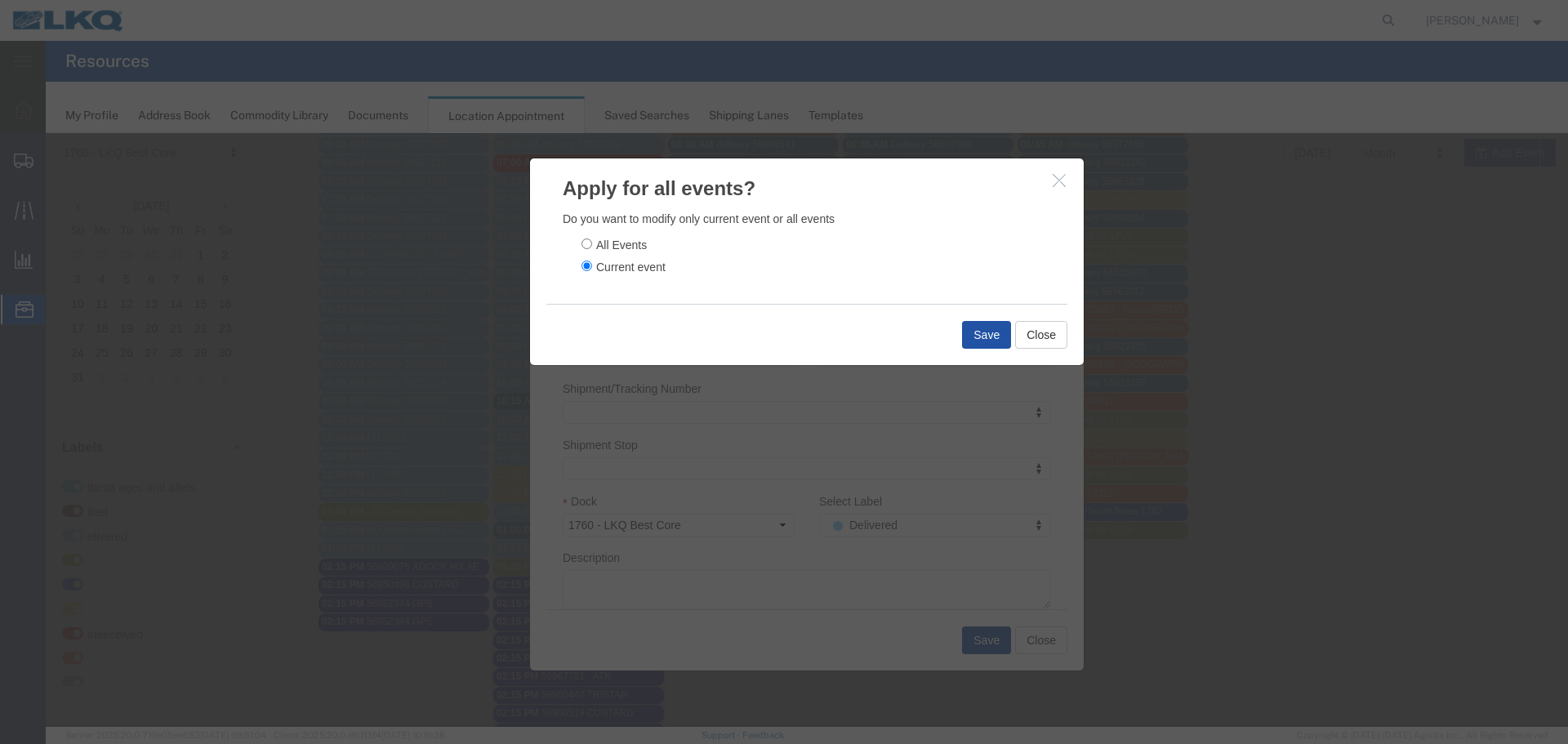
click at [991, 346] on button "Save" at bounding box center [987, 335] width 49 height 28
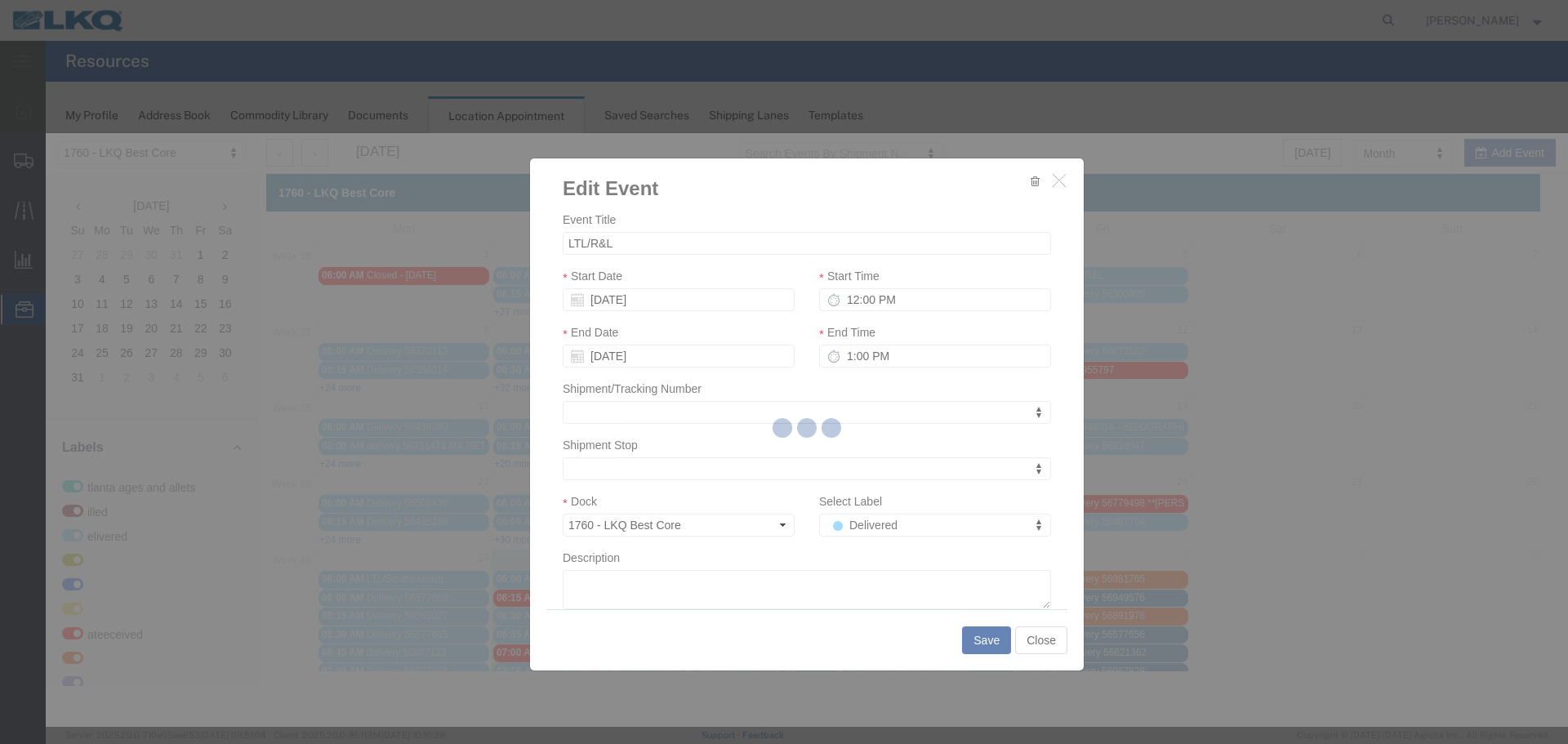
scroll to position [0, 0]
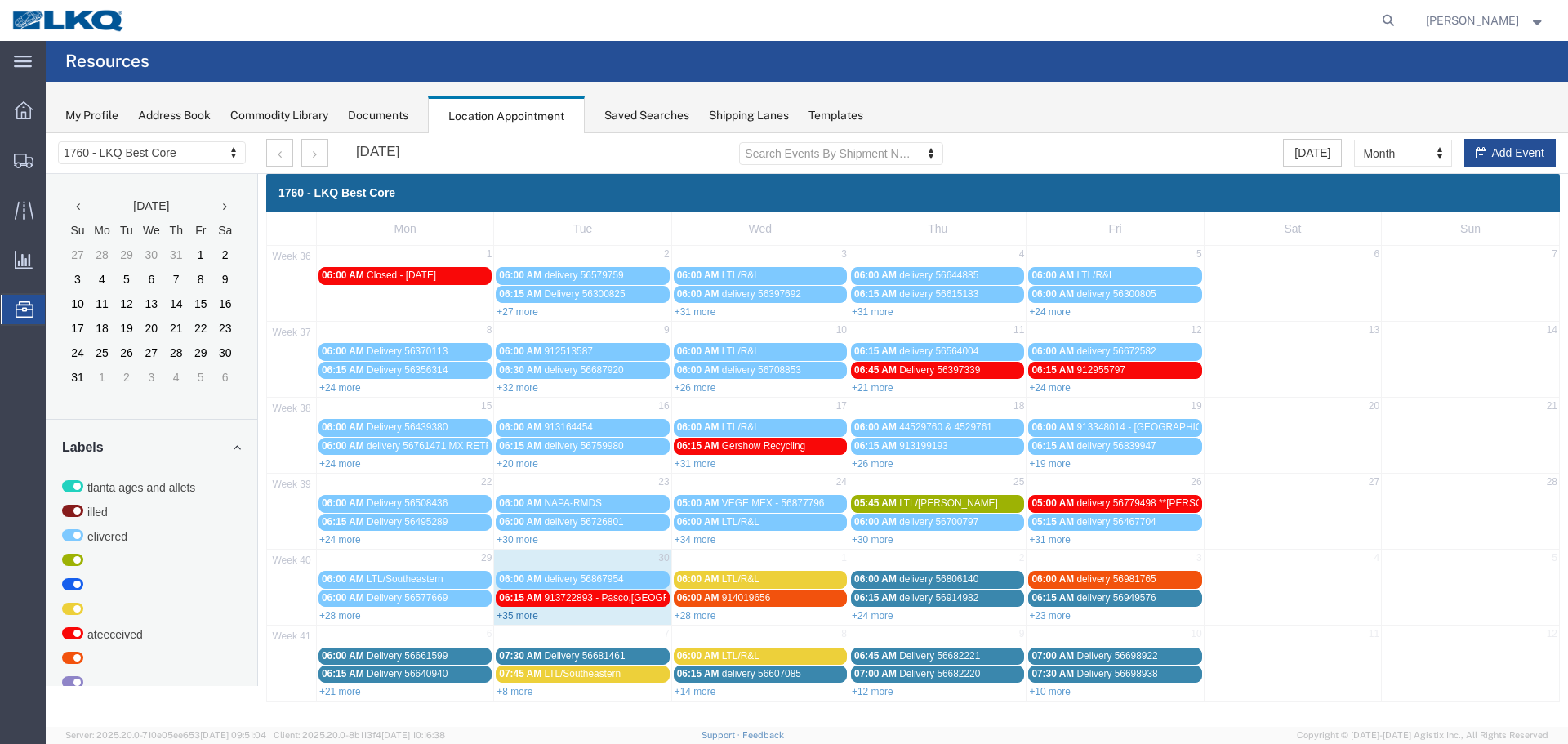
click at [531, 618] on link "+35 more" at bounding box center [517, 616] width 42 height 11
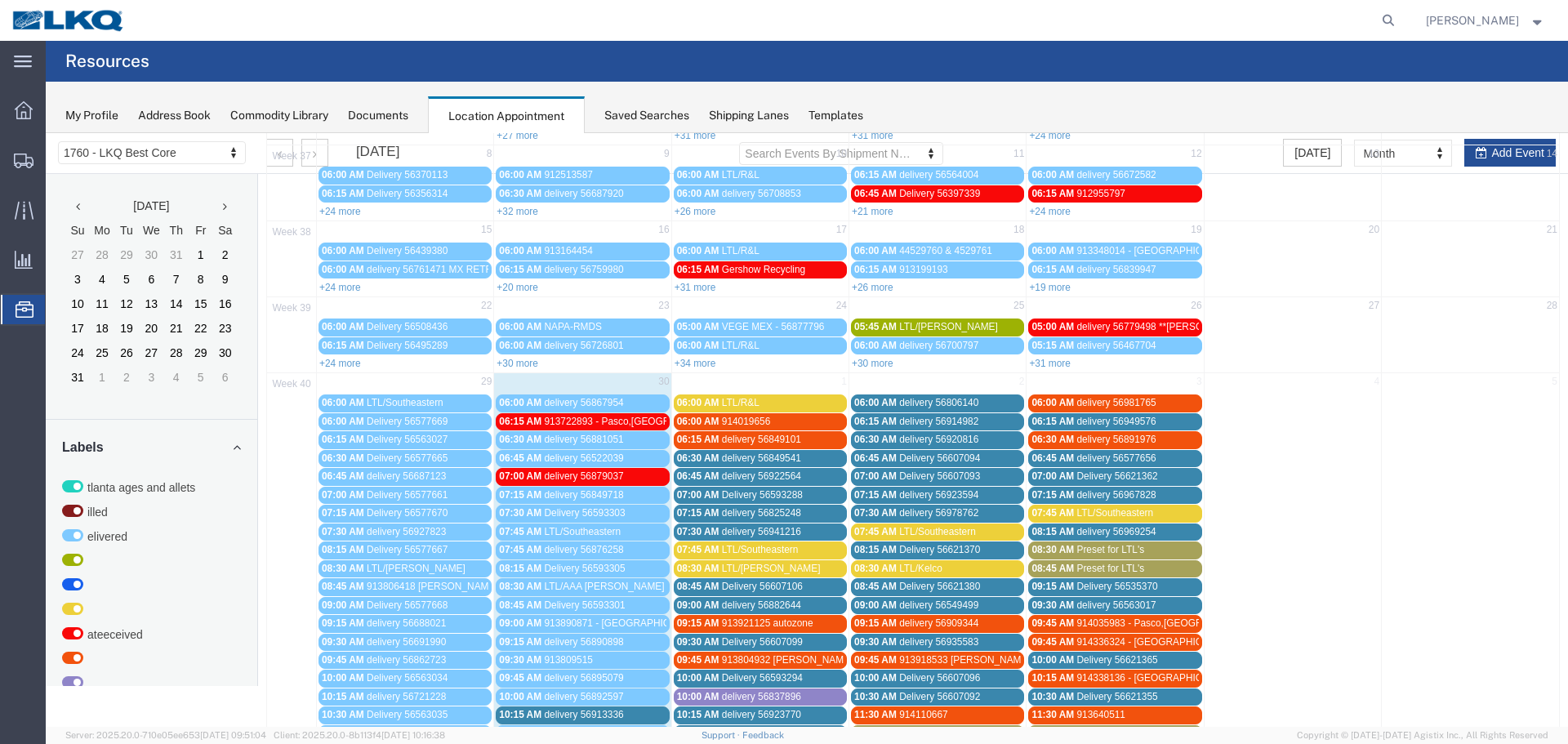
scroll to position [409, 0]
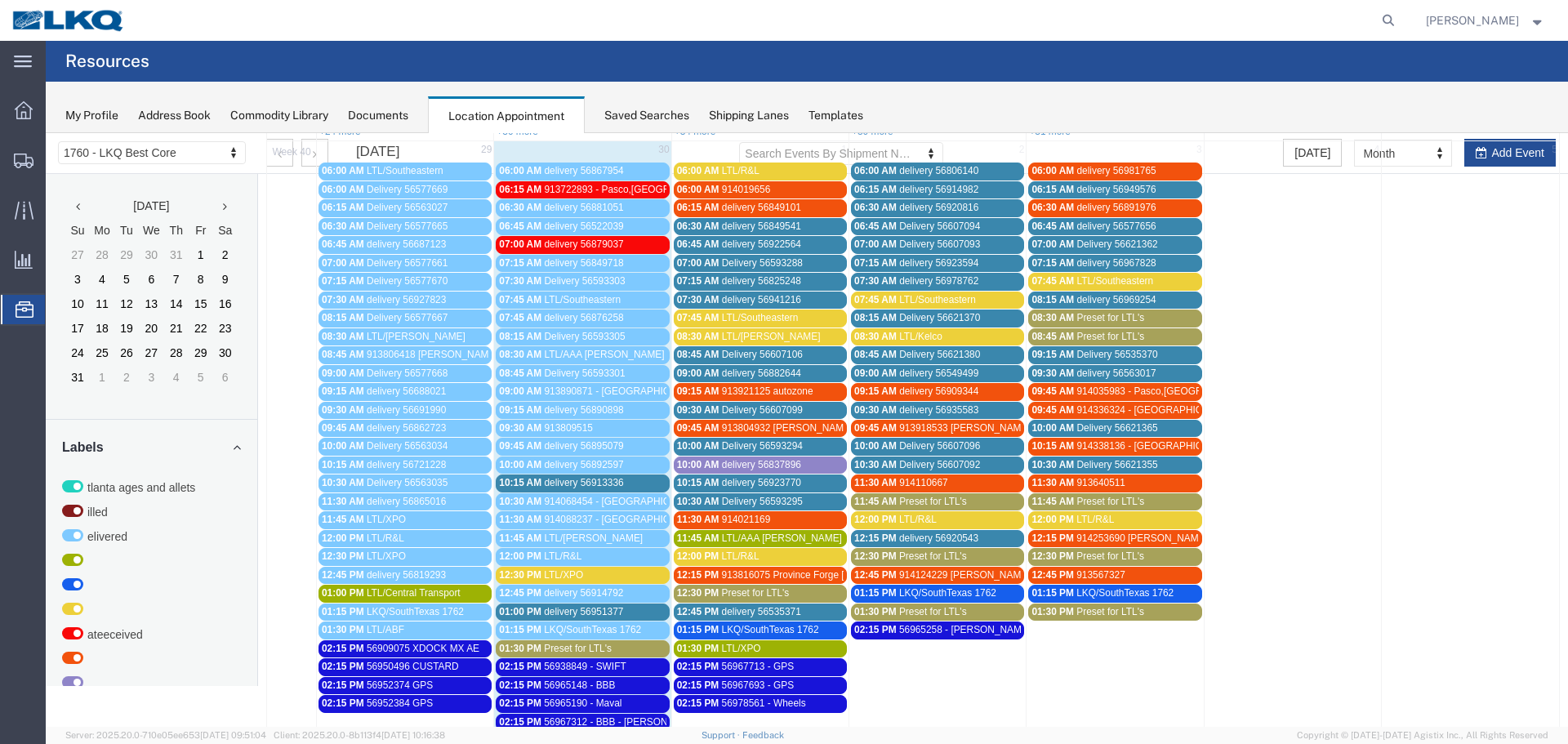
click at [587, 574] on div "12:30 PM LTL/XPO" at bounding box center [581, 575] width 166 height 12
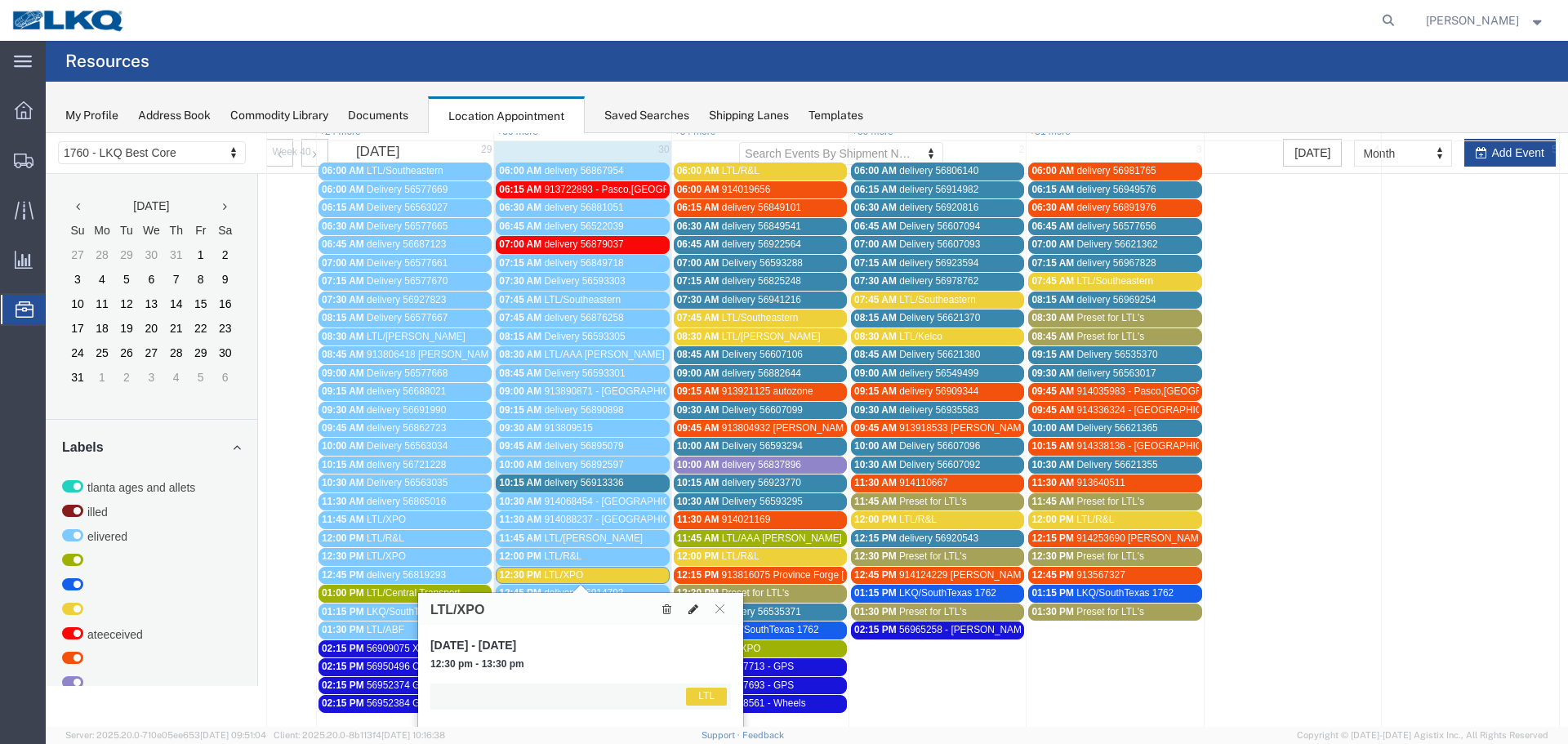
click at [692, 606] on icon at bounding box center [693, 609] width 10 height 11
select select "1"
select select "25"
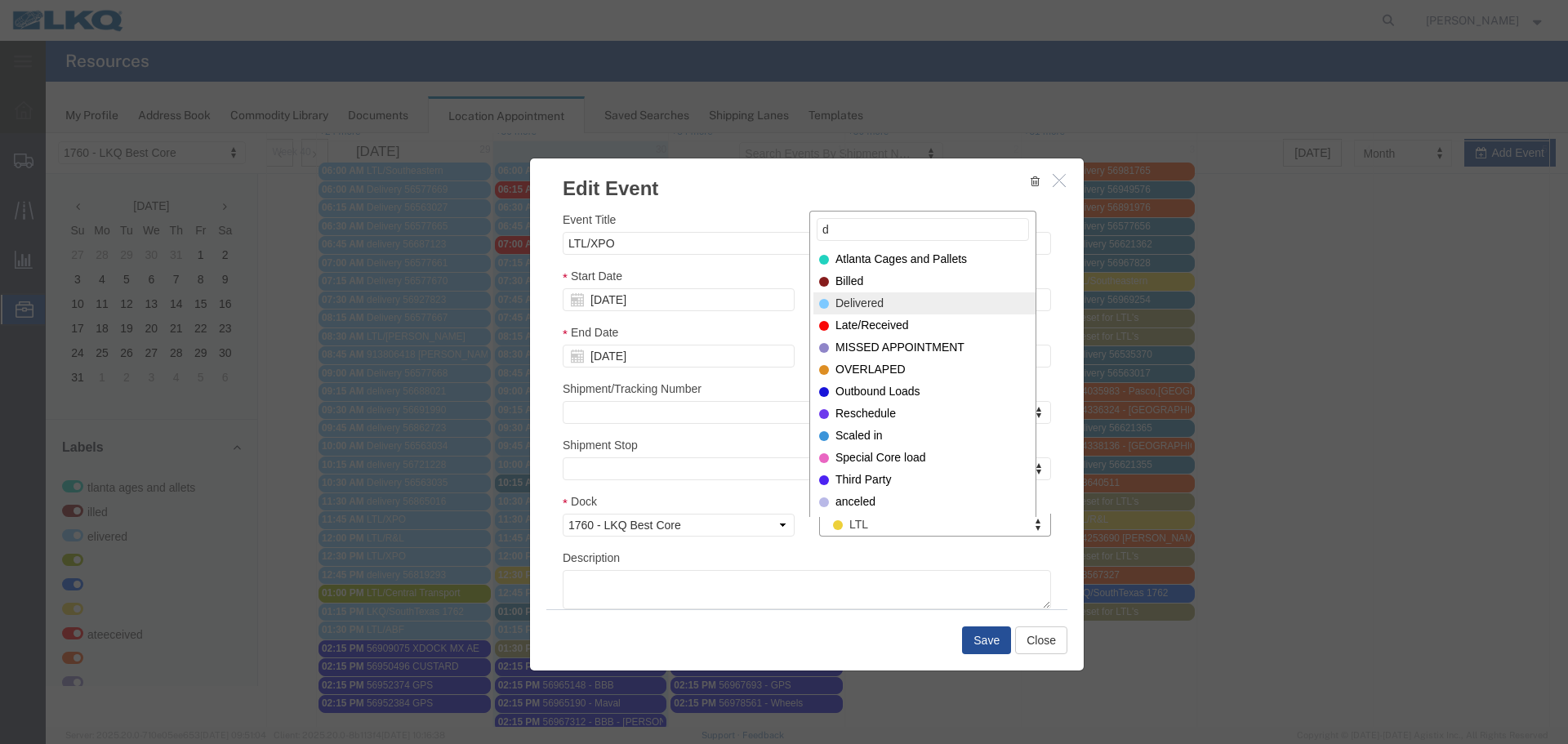
type input "d"
select select "40"
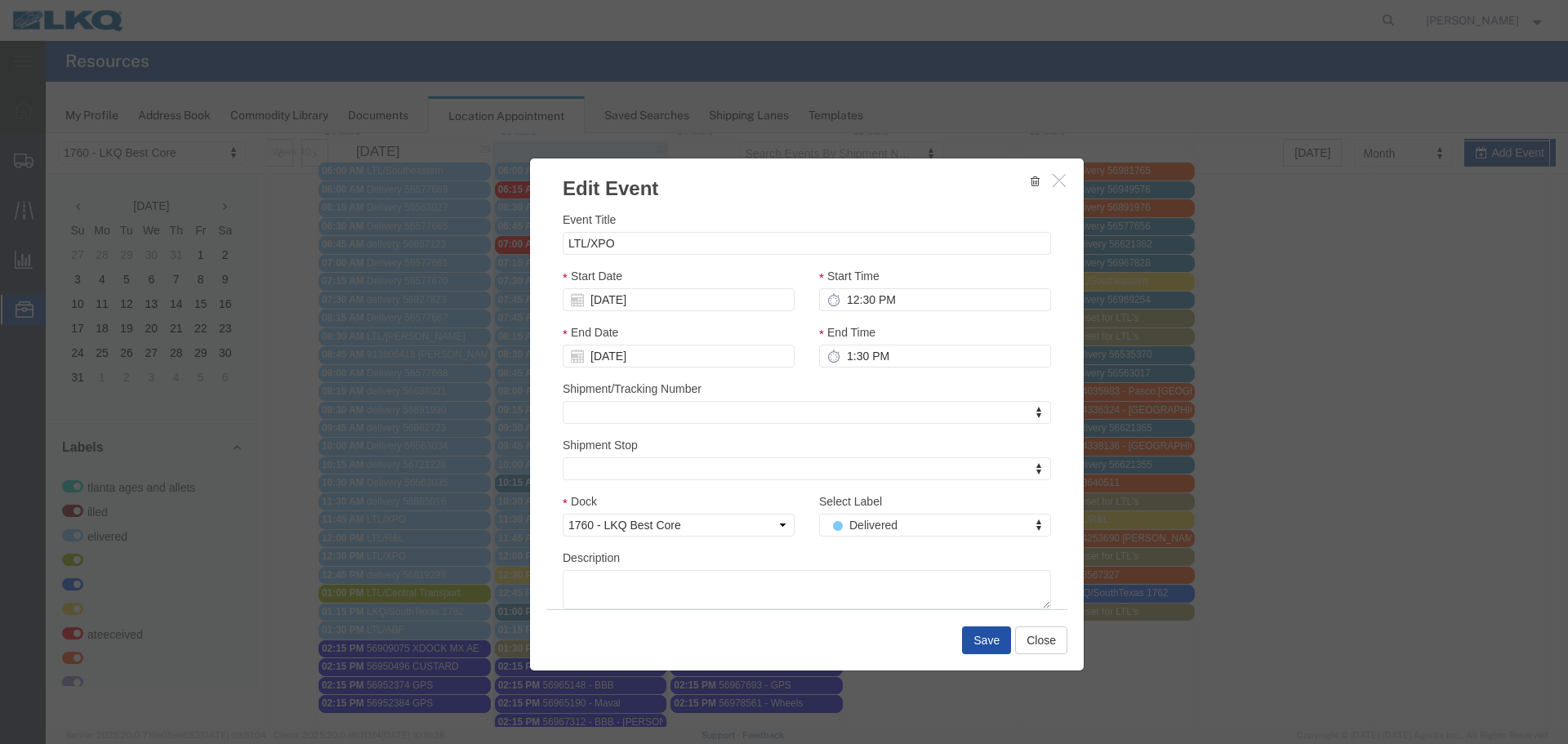
click at [984, 646] on button "Save" at bounding box center [987, 640] width 49 height 28
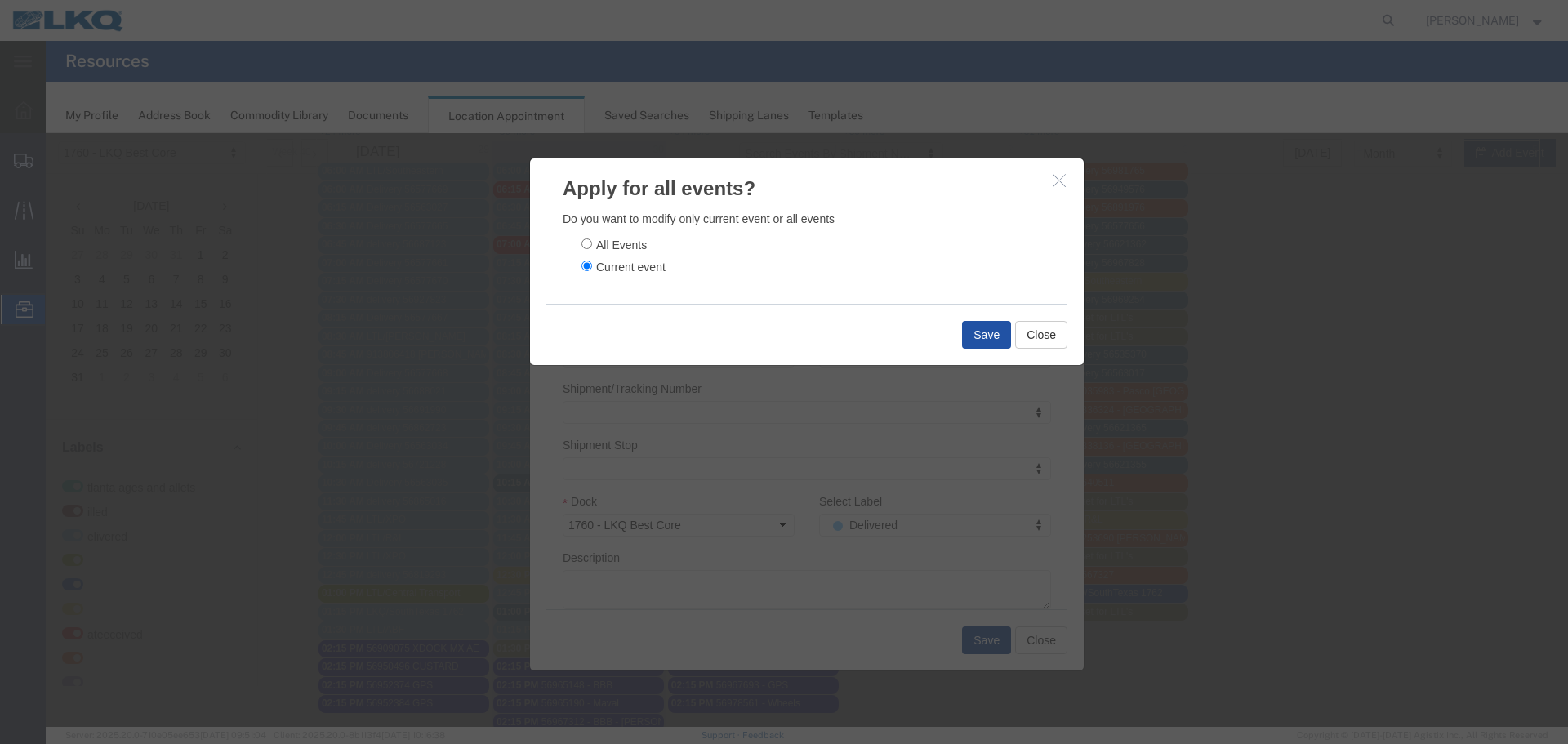
click at [970, 326] on button "Save" at bounding box center [987, 335] width 49 height 28
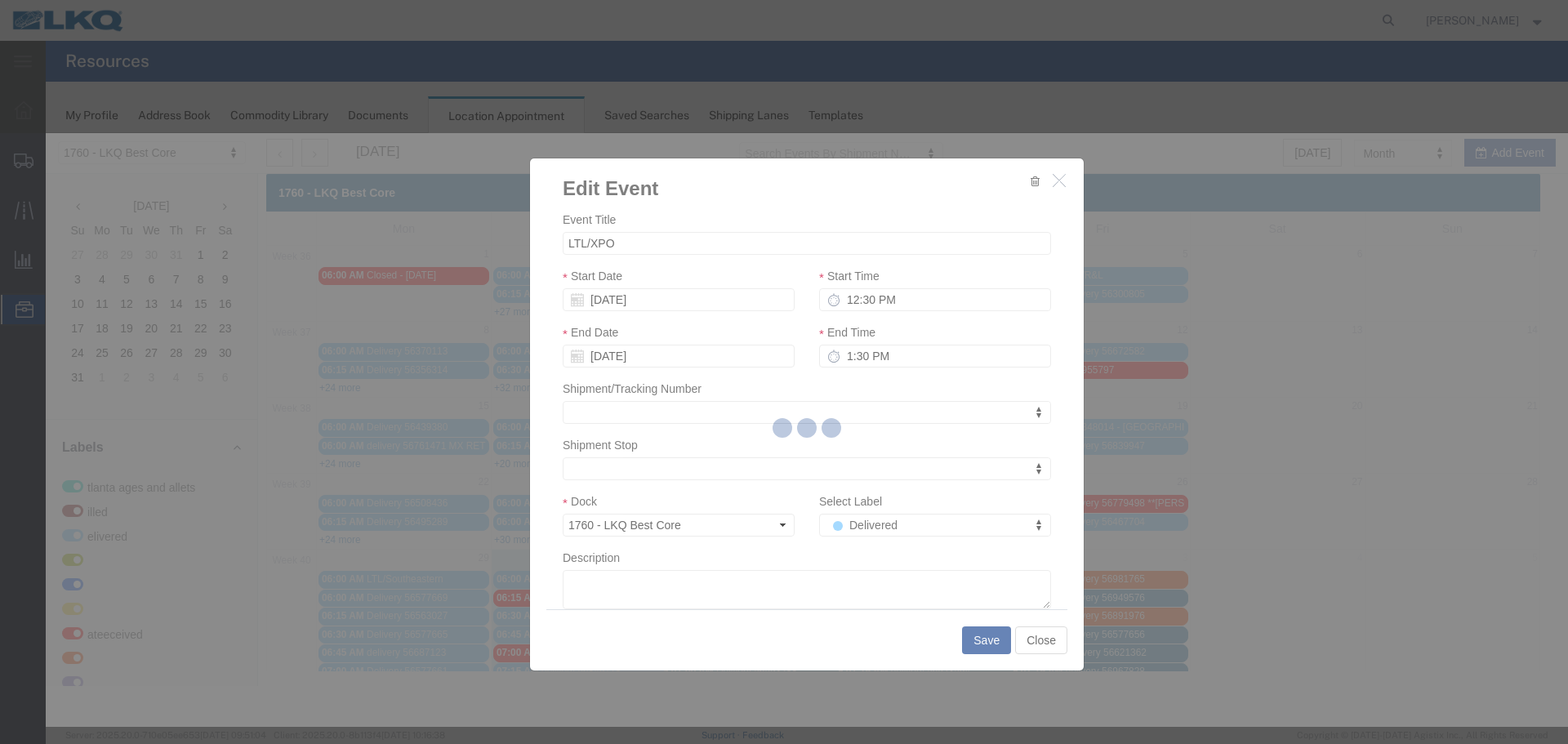
scroll to position [0, 0]
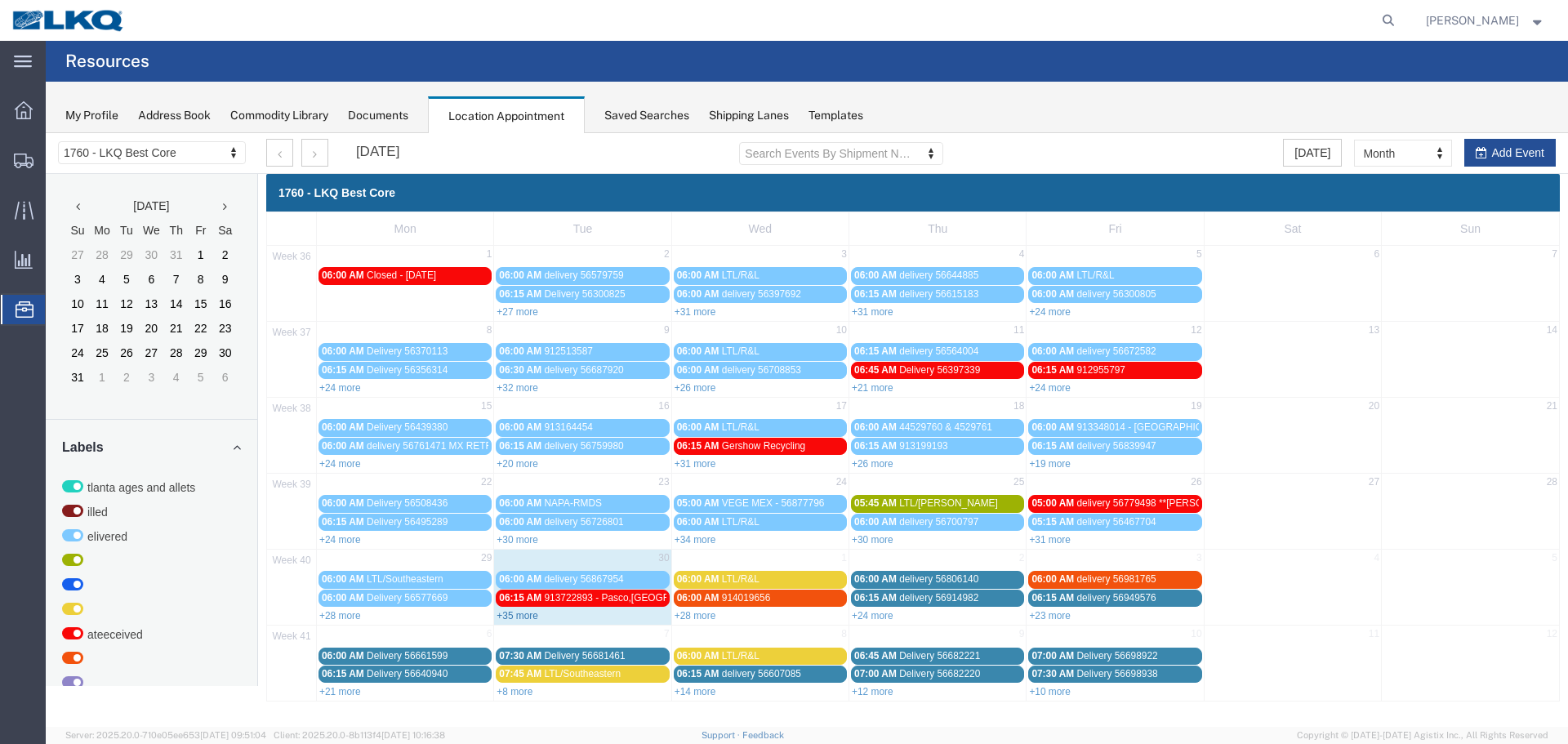
click at [517, 617] on link "+35 more" at bounding box center [517, 616] width 42 height 11
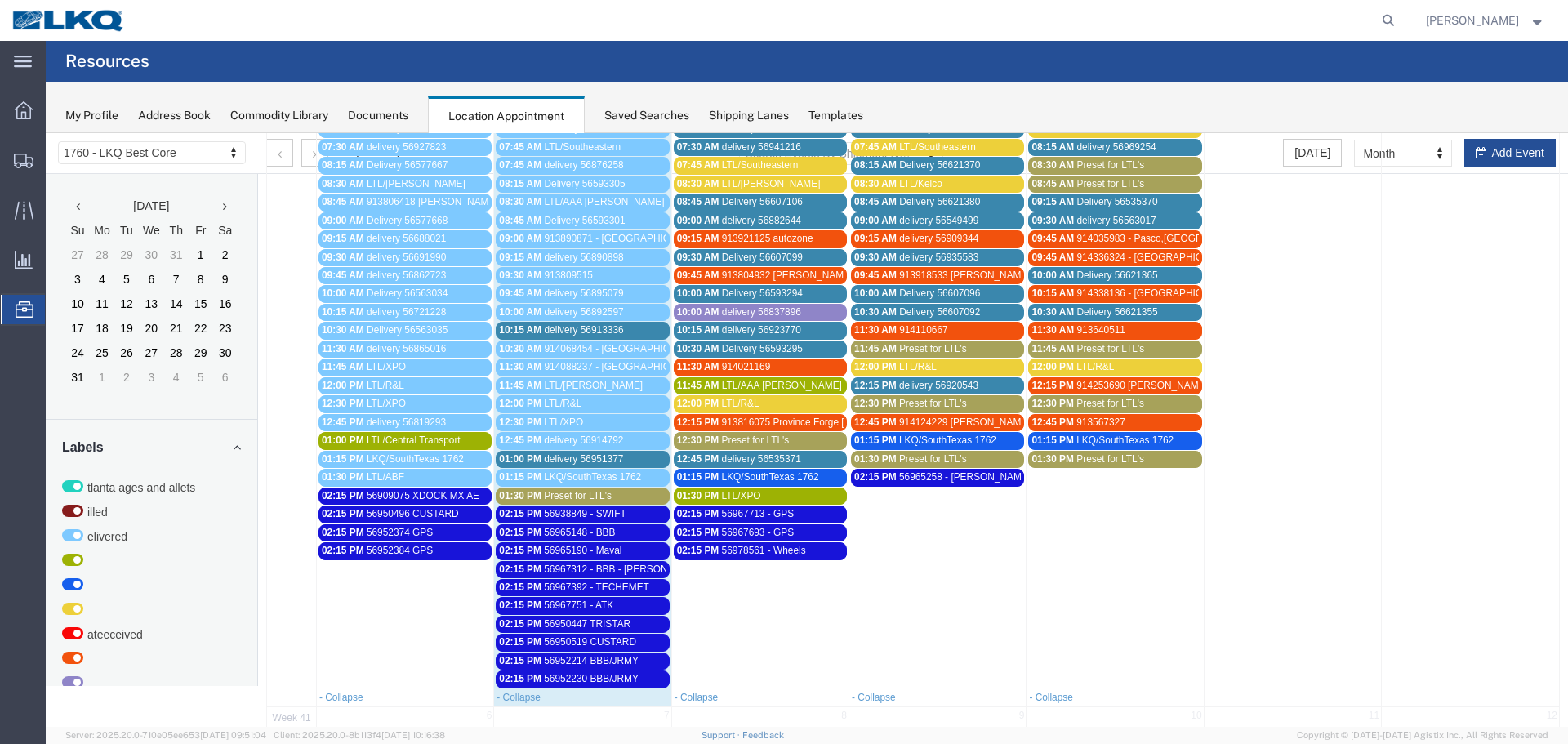
scroll to position [571, 0]
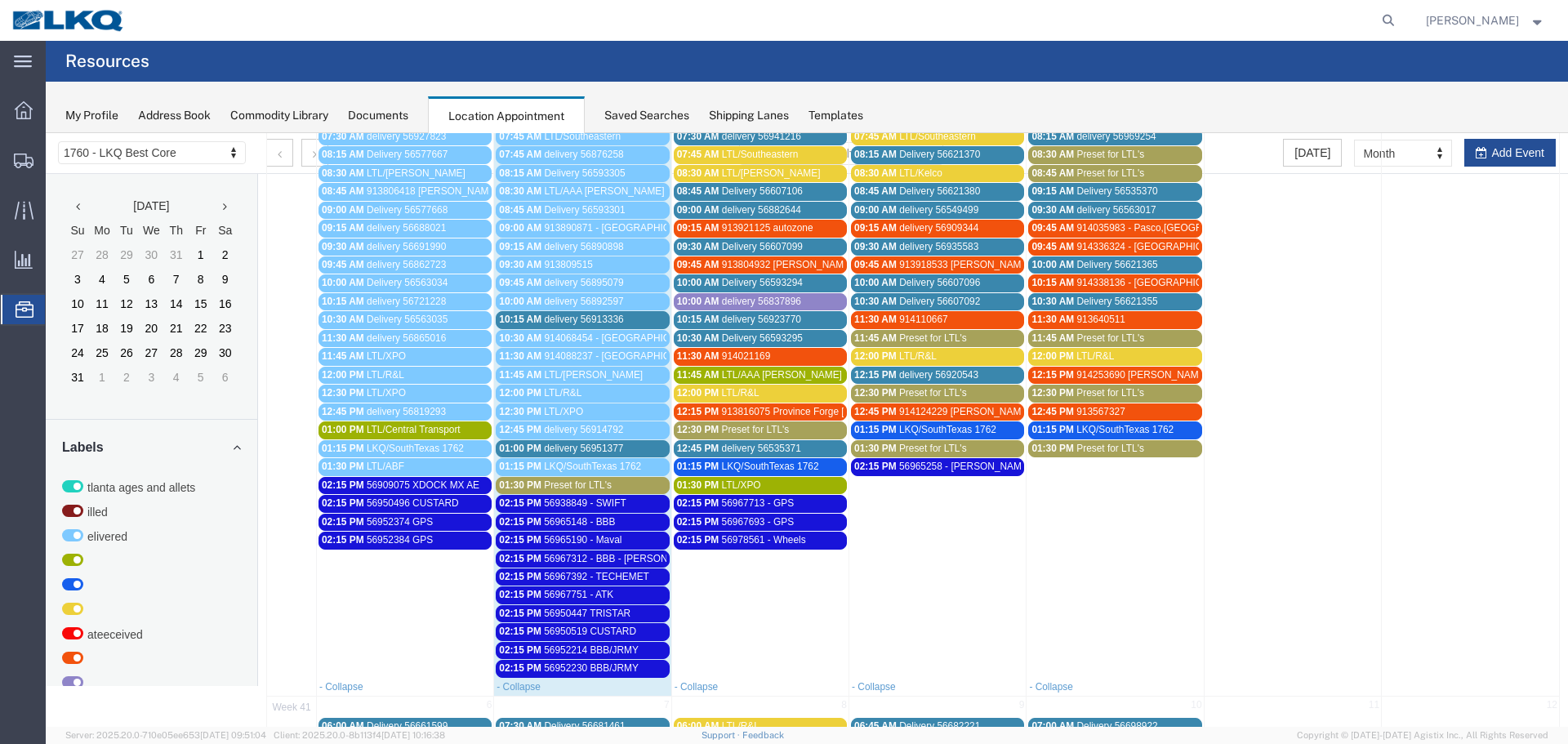
click at [584, 312] on link "10:15 AM delivery 56913336" at bounding box center [582, 320] width 173 height 17
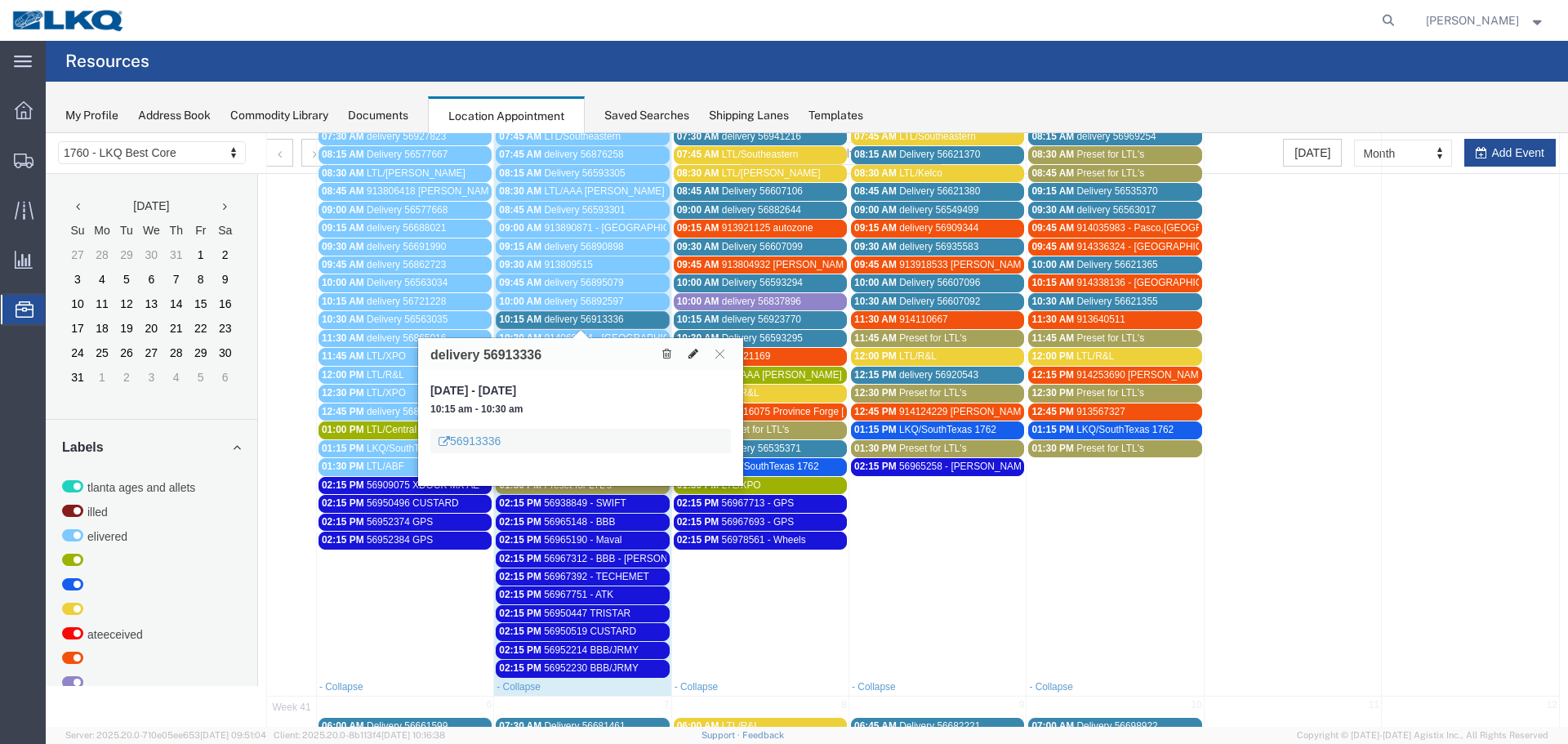
click at [699, 351] on button at bounding box center [693, 354] width 23 height 17
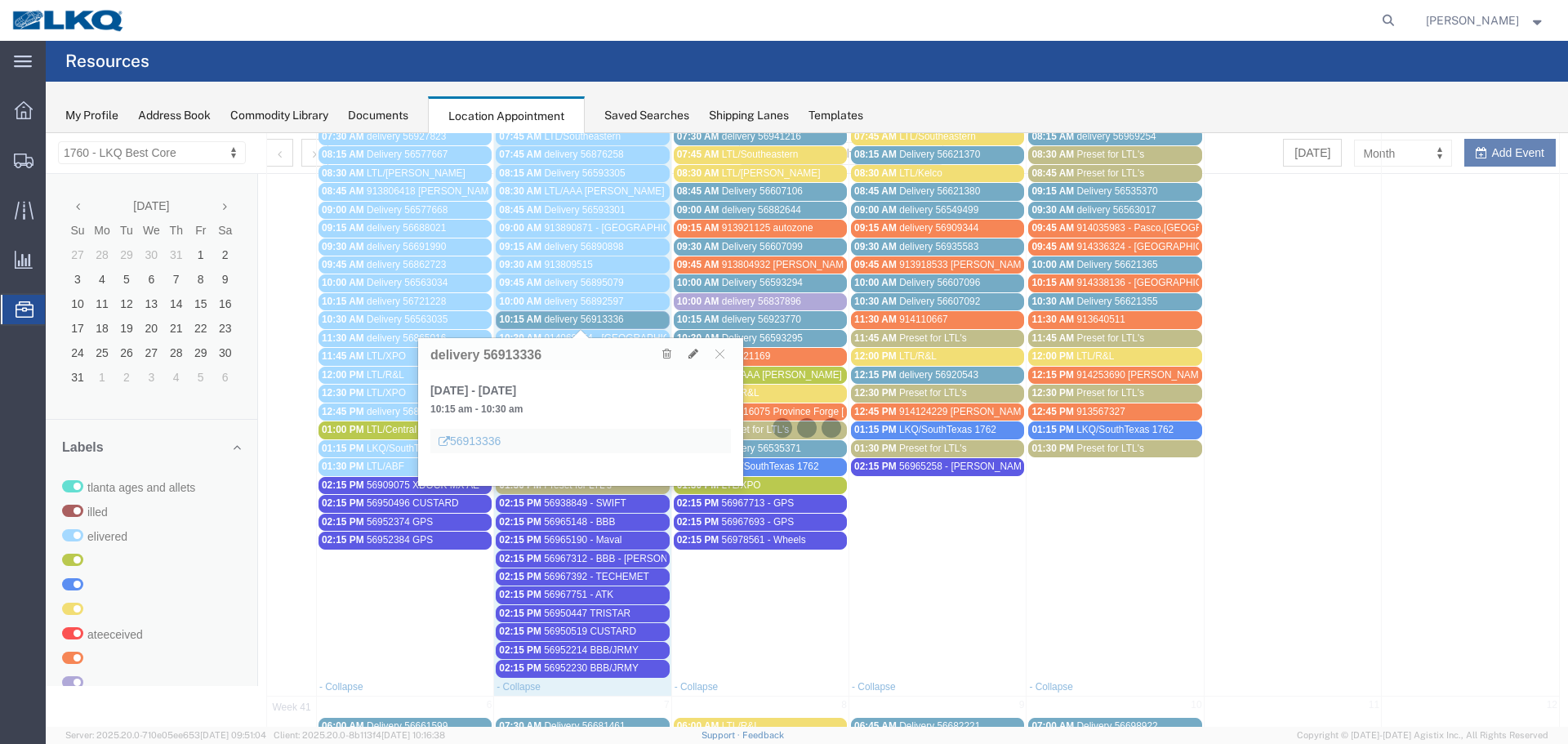
select select "1"
select select
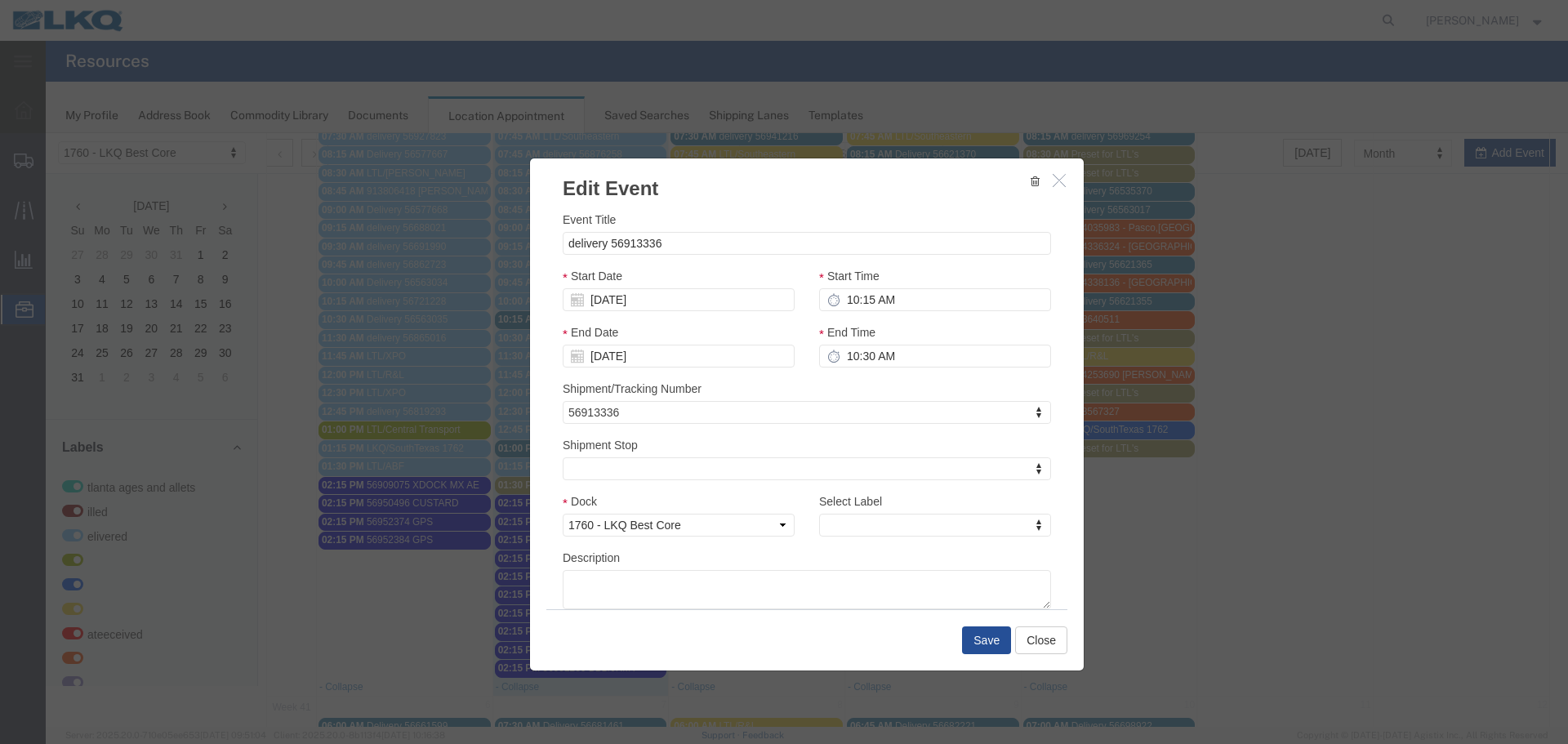
select select
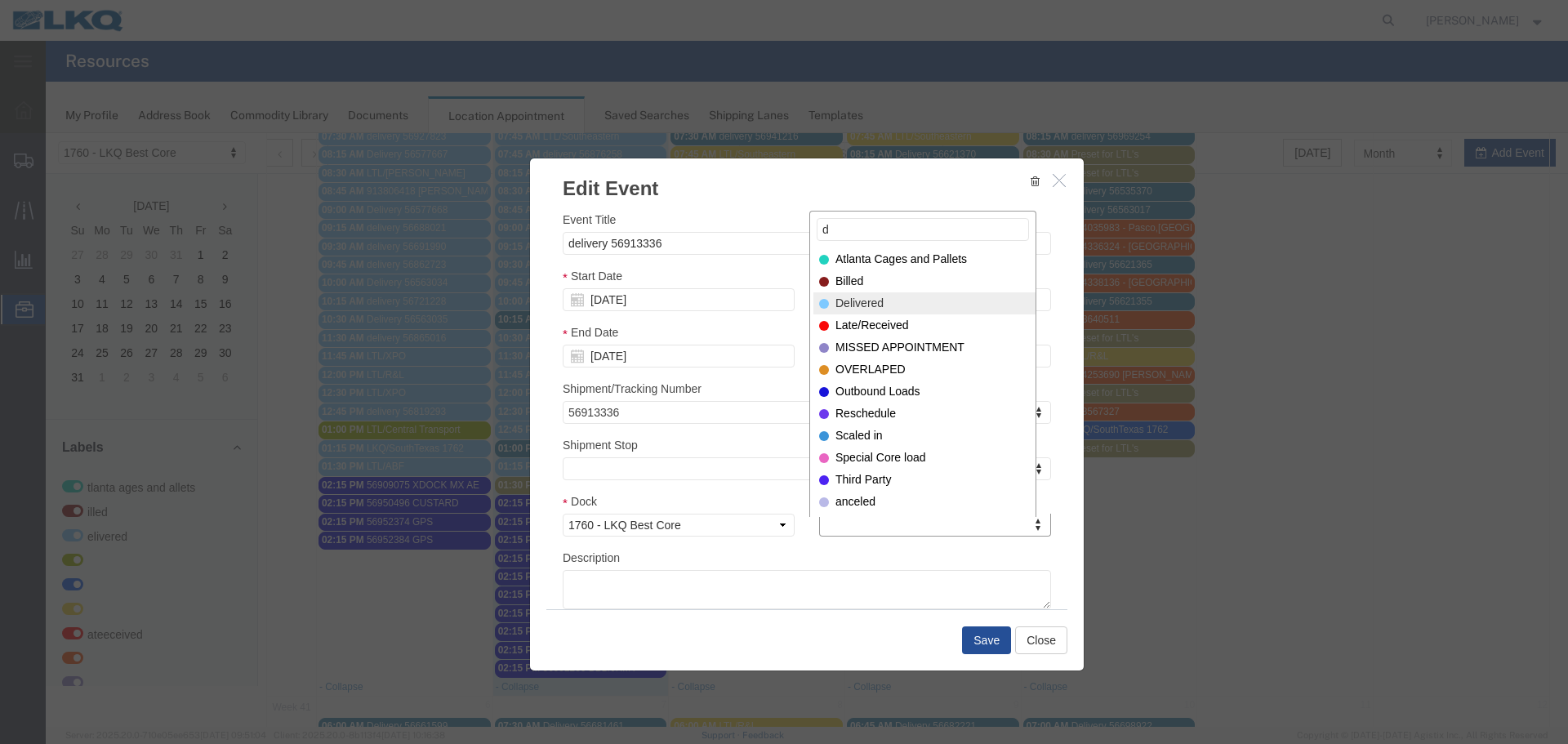
type input "d"
select select "40"
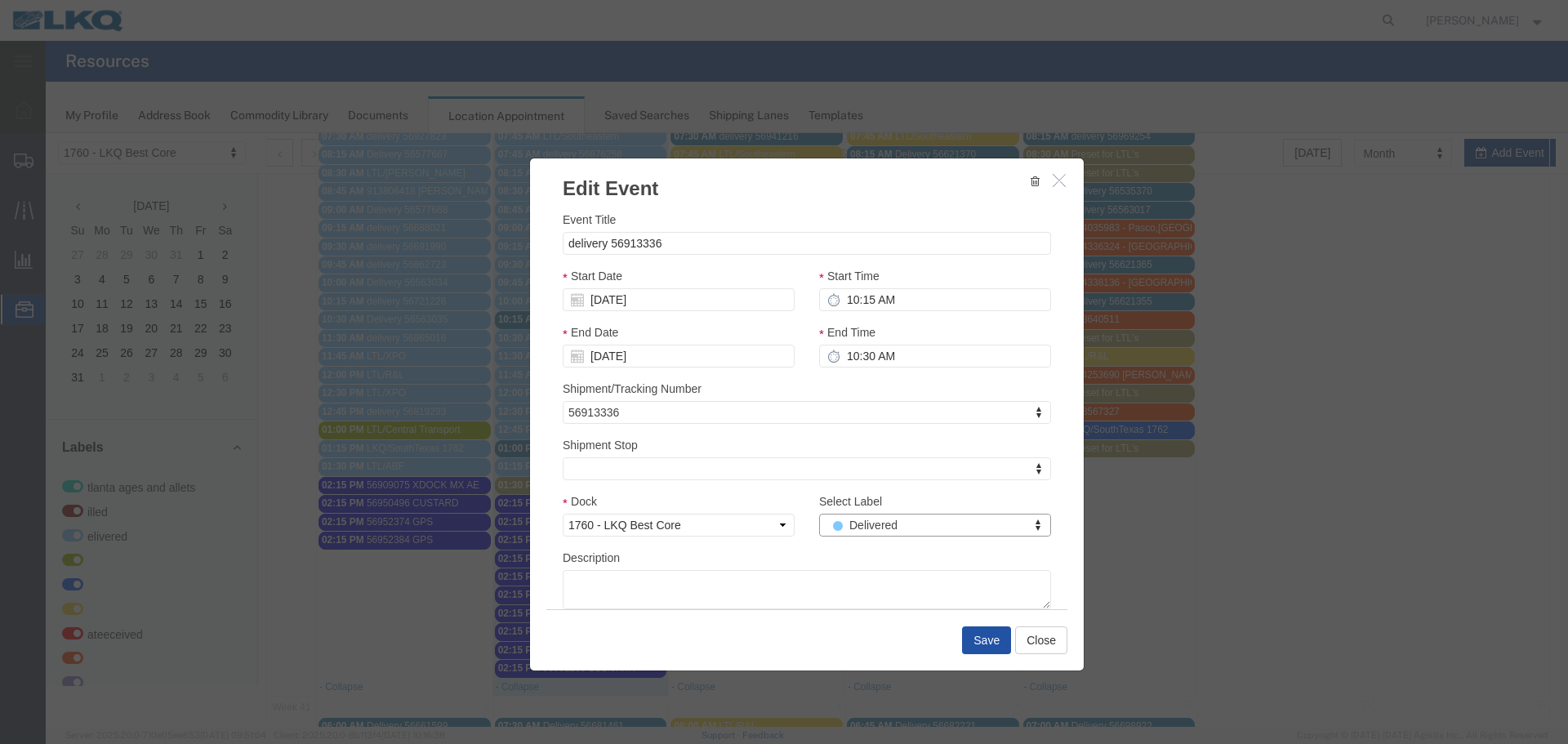
click at [979, 636] on button "Save" at bounding box center [987, 640] width 49 height 28
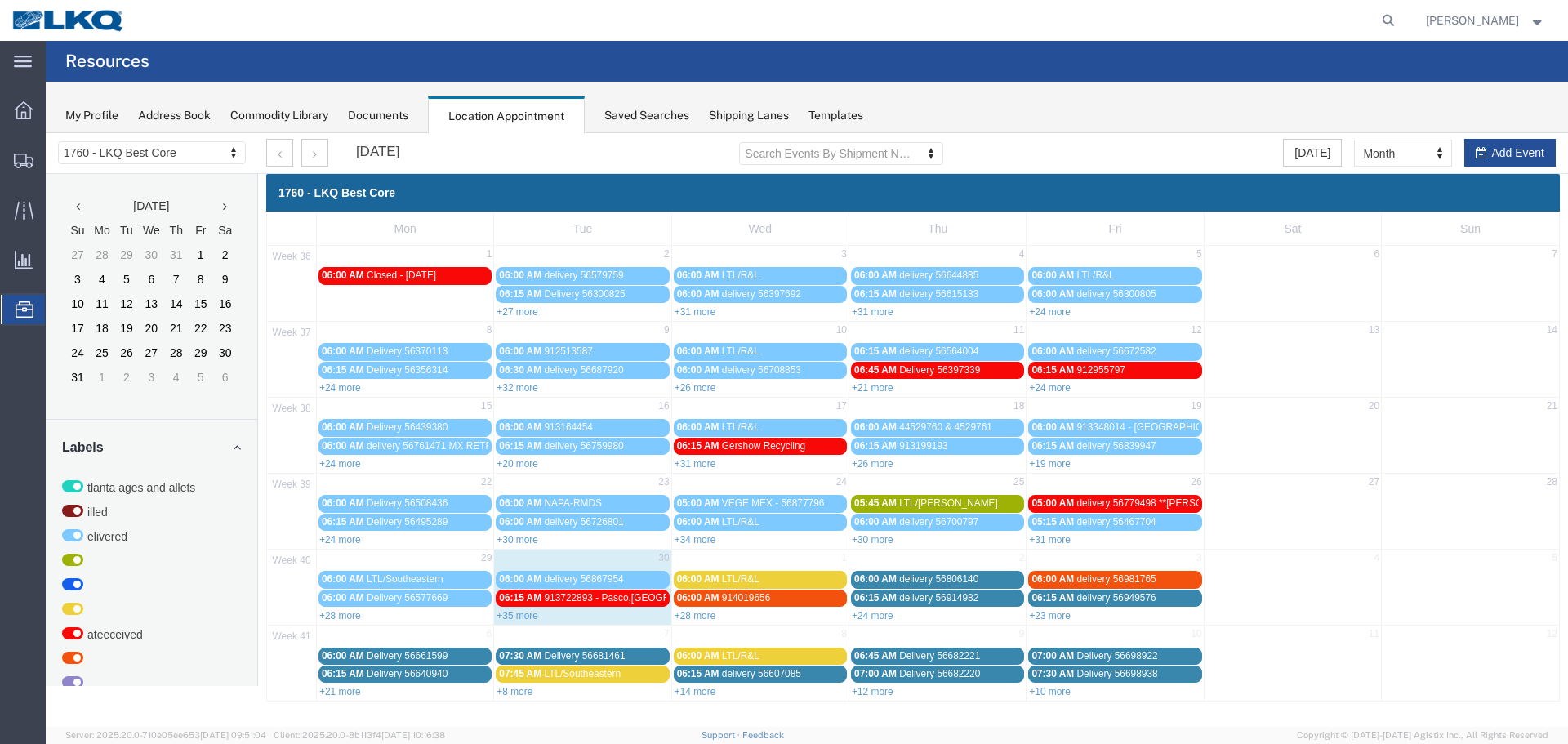
scroll to position [0, 0]
click at [525, 699] on div "+8 more" at bounding box center [582, 691] width 176 height 17
select select "1"
select select
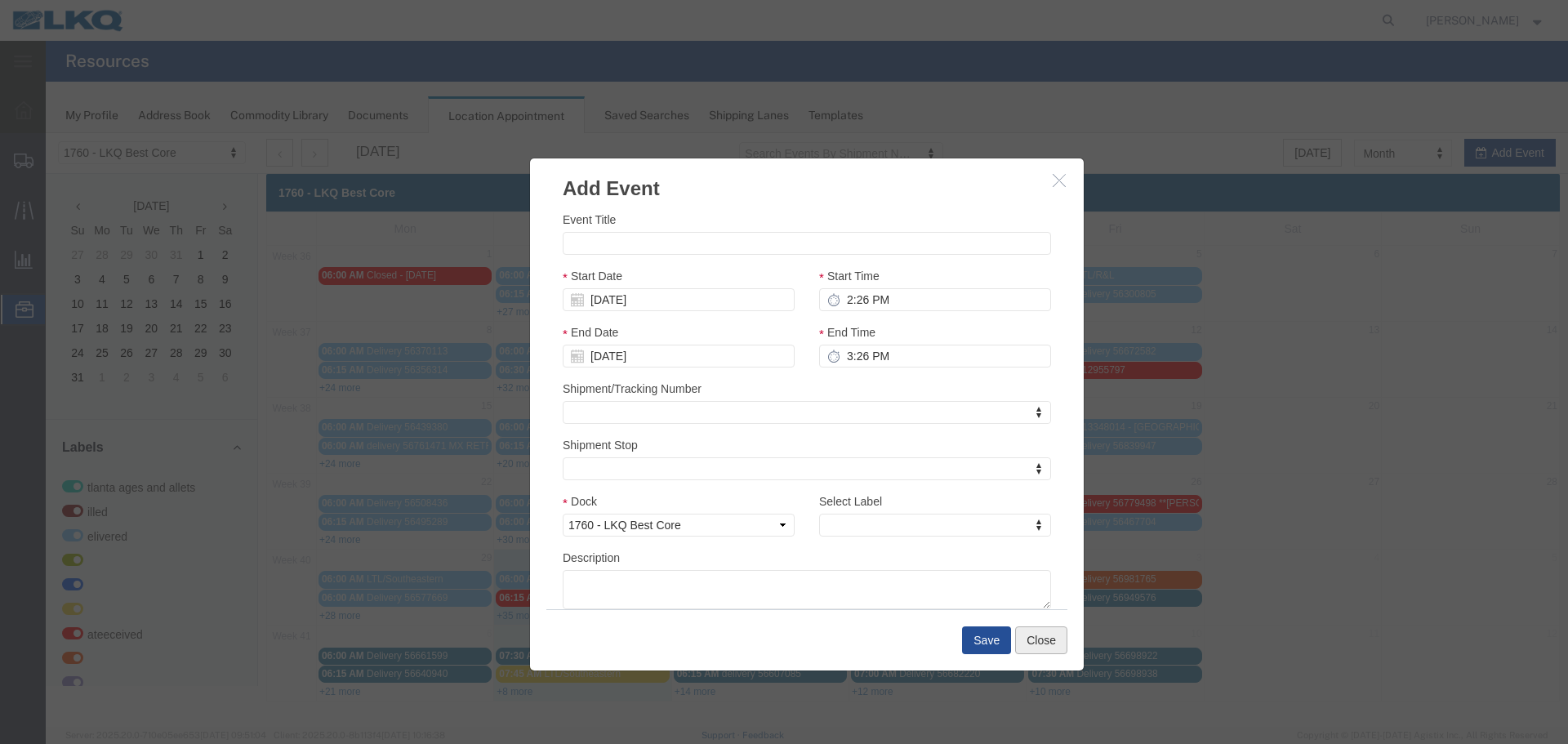
click at [1025, 642] on button "Close" at bounding box center [1041, 640] width 52 height 28
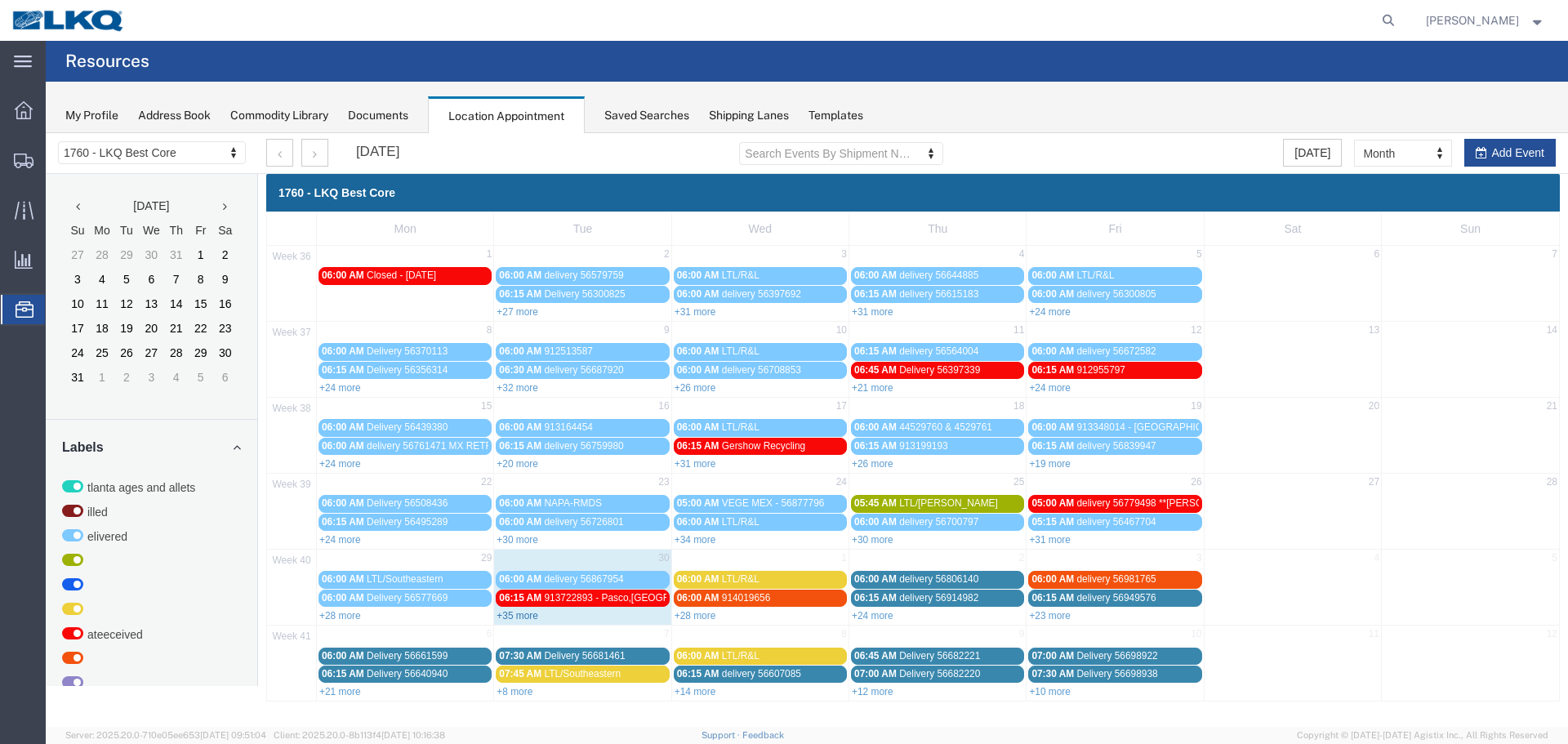
click at [512, 619] on link "+35 more" at bounding box center [517, 616] width 42 height 11
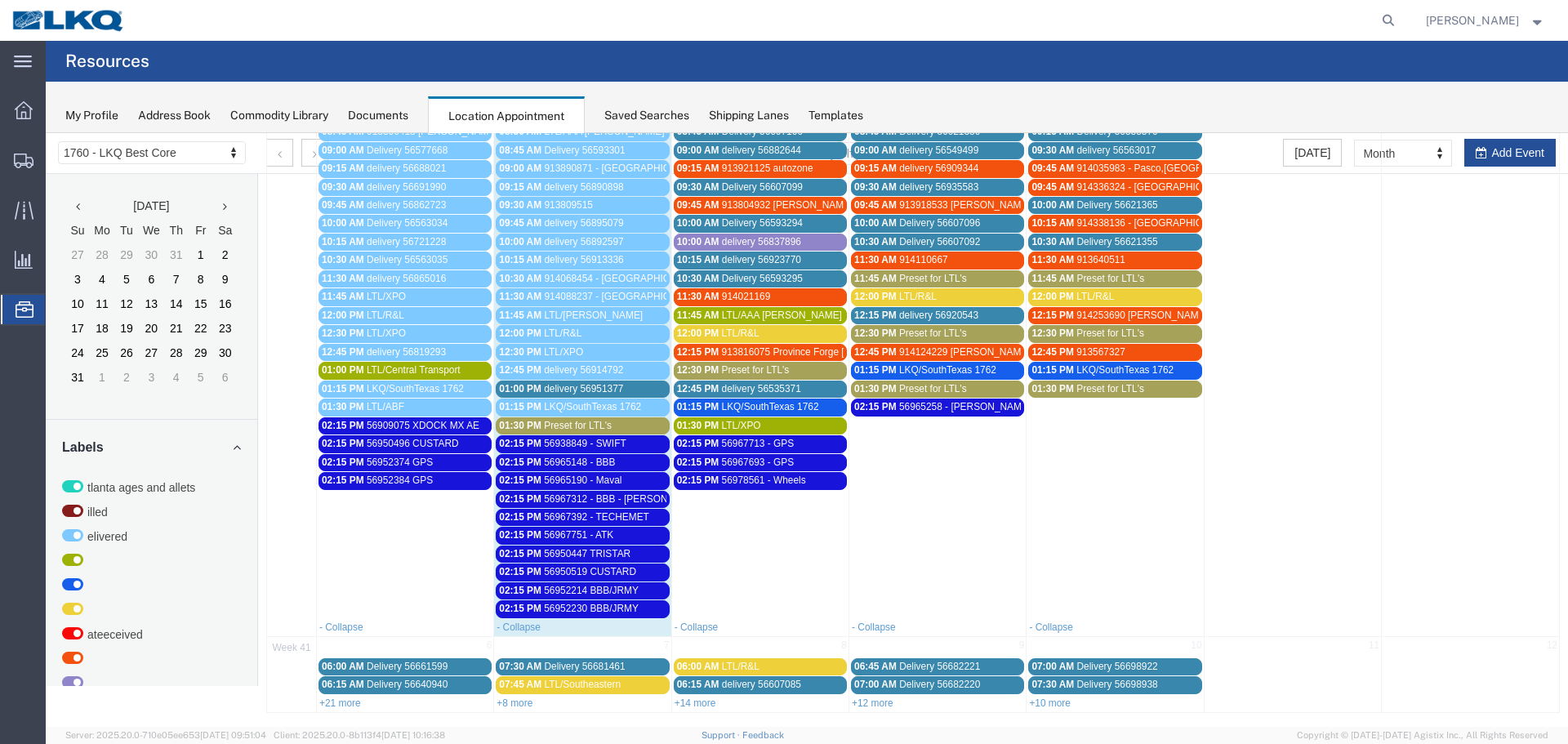
scroll to position [634, 0]
